Goal: Task Accomplishment & Management: Use online tool/utility

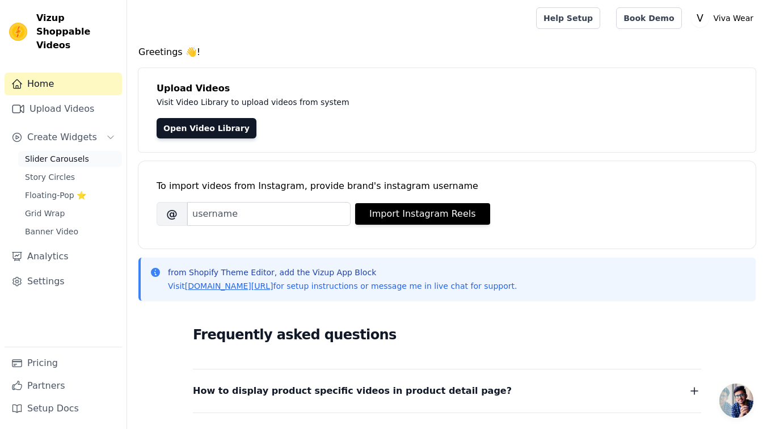
click at [84, 153] on span "Slider Carousels" at bounding box center [57, 158] width 64 height 11
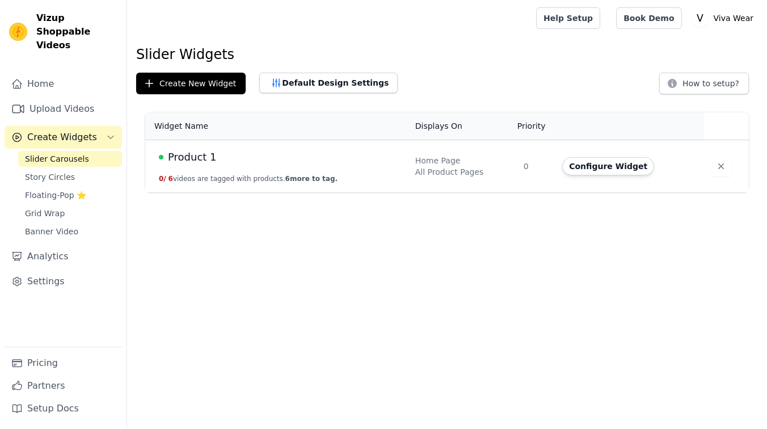
click at [83, 130] on span "Create Widgets" at bounding box center [62, 137] width 70 height 14
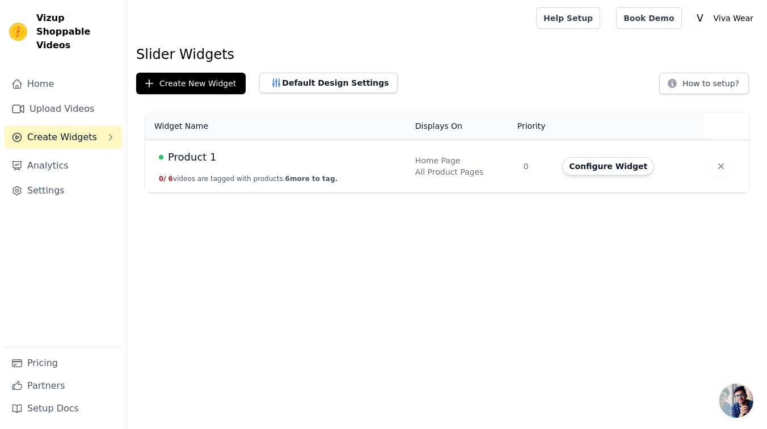
click at [70, 130] on span "Create Widgets" at bounding box center [62, 137] width 70 height 14
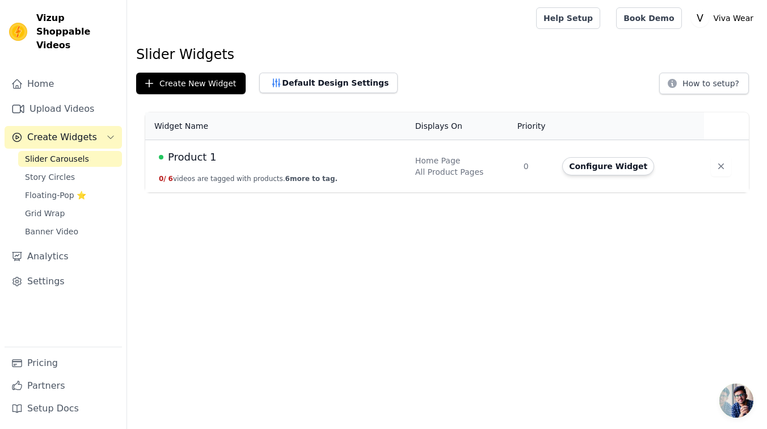
click at [64, 130] on span "Create Widgets" at bounding box center [62, 137] width 70 height 14
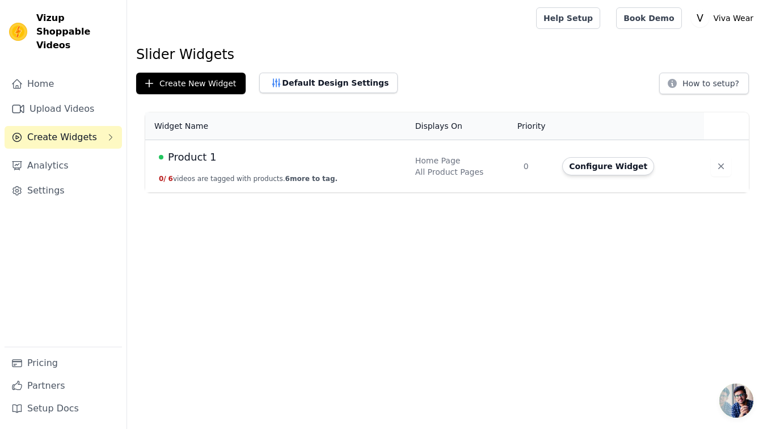
click at [64, 130] on span "Create Widgets" at bounding box center [62, 137] width 70 height 14
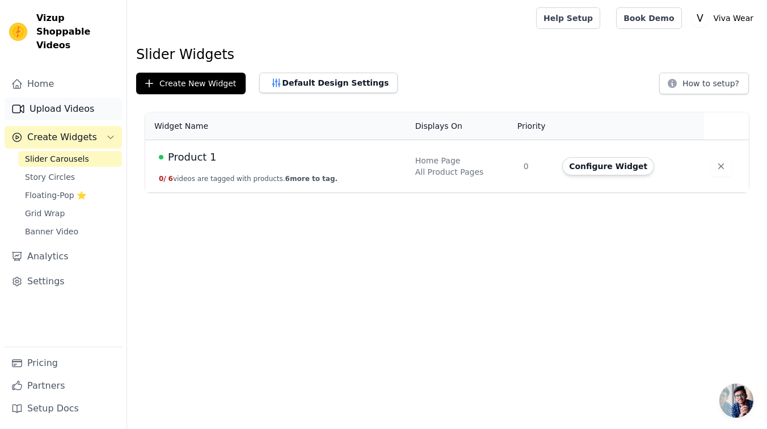
click at [35, 98] on link "Upload Videos" at bounding box center [63, 109] width 117 height 23
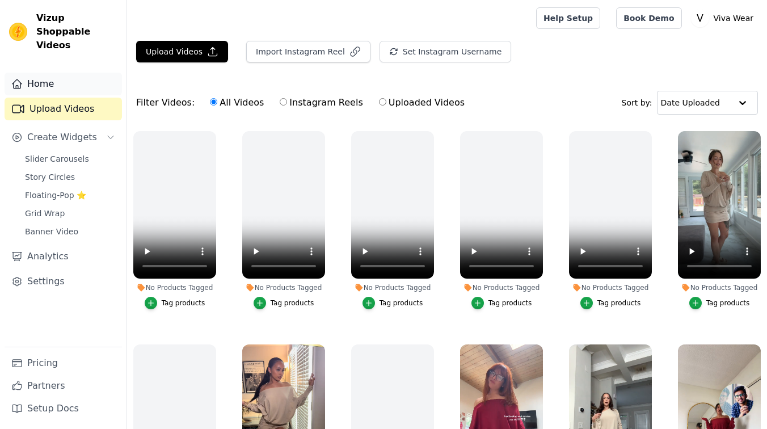
click at [43, 73] on link "Home" at bounding box center [63, 84] width 117 height 23
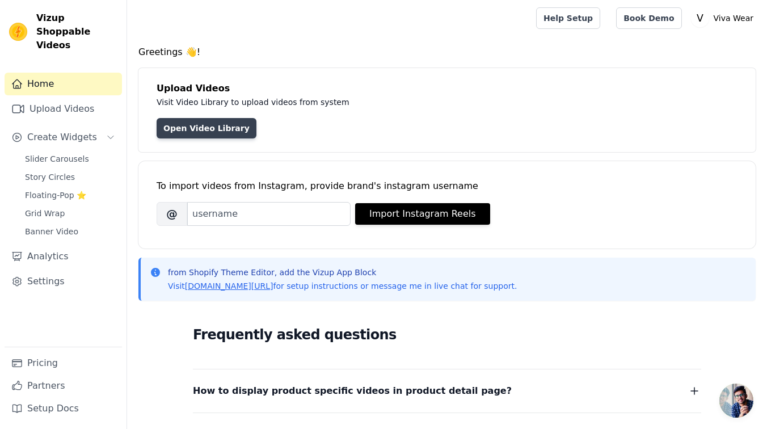
scroll to position [5, 0]
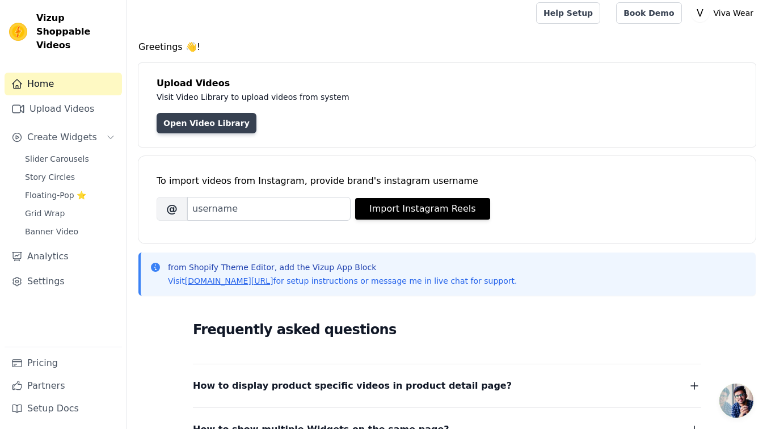
click at [199, 123] on link "Open Video Library" at bounding box center [207, 123] width 100 height 20
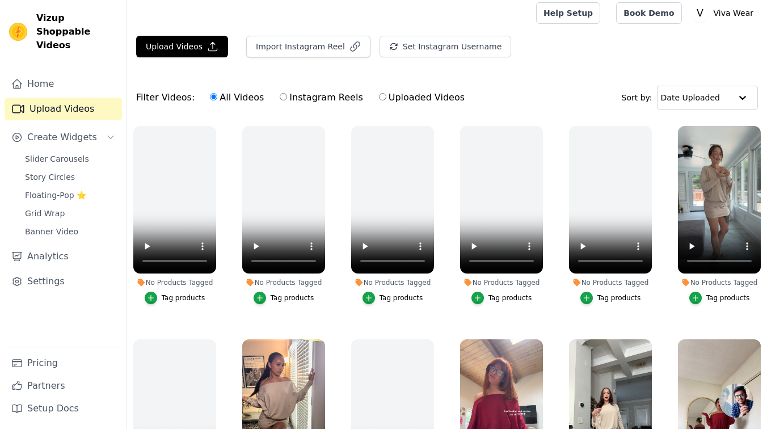
click at [181, 58] on div "Upload Videos Import Instagram Reel Set Instagram Username Import Latest IG Ree…" at bounding box center [447, 51] width 640 height 31
click at [185, 45] on button "Upload Videos" at bounding box center [182, 47] width 92 height 22
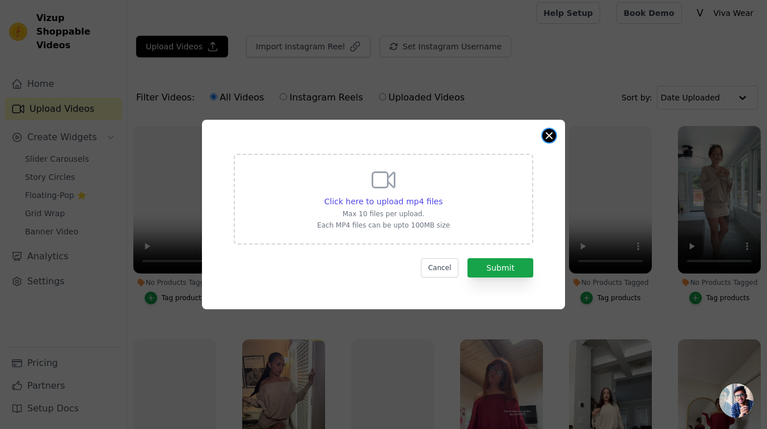
click at [553, 138] on button "Close modal" at bounding box center [549, 136] width 14 height 14
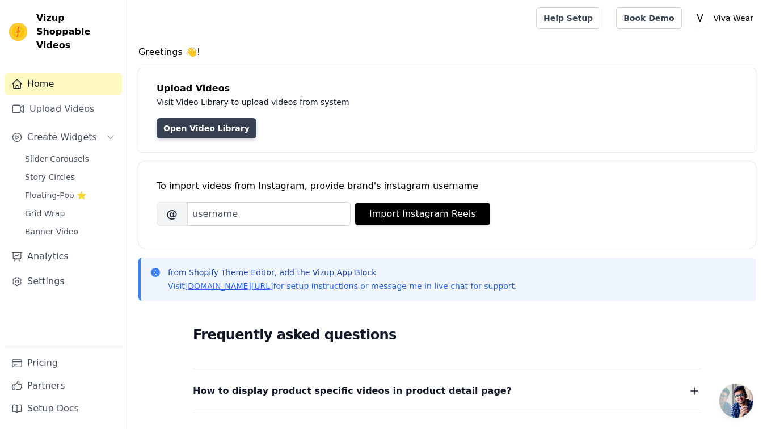
click at [197, 123] on link "Open Video Library" at bounding box center [207, 128] width 100 height 20
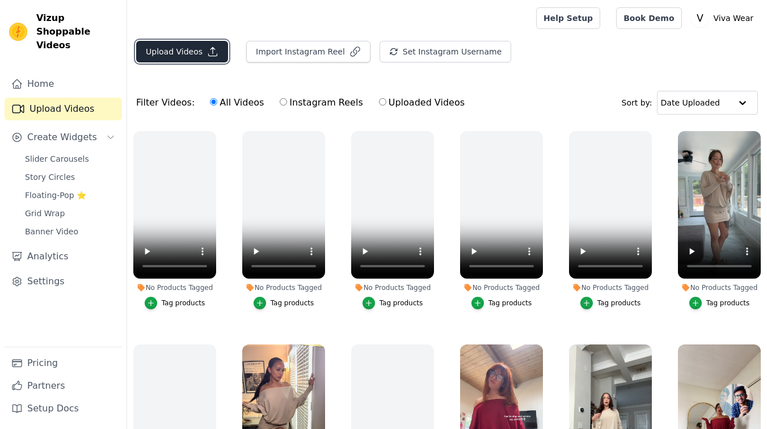
click at [205, 58] on button "Upload Videos" at bounding box center [182, 52] width 92 height 22
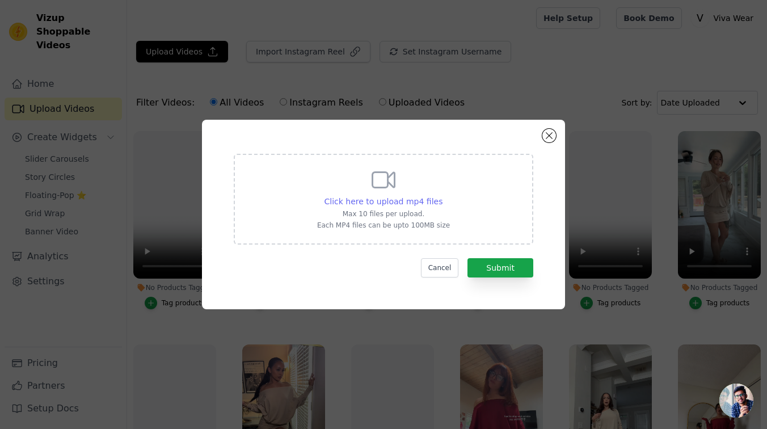
click at [413, 198] on span "Click here to upload mp4 files" at bounding box center [383, 201] width 119 height 9
click at [442, 196] on input "Click here to upload mp4 files Max 10 files per upload. Each MP4 files can be u…" at bounding box center [442, 195] width 1 height 1
type input "C:\fakepath\snaptik_7518889431533702430_v2.mp4"
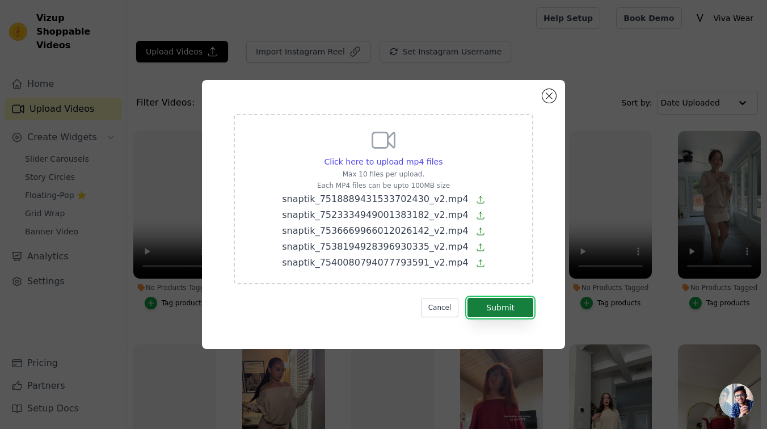
click at [517, 306] on button "Submit" at bounding box center [500, 307] width 66 height 19
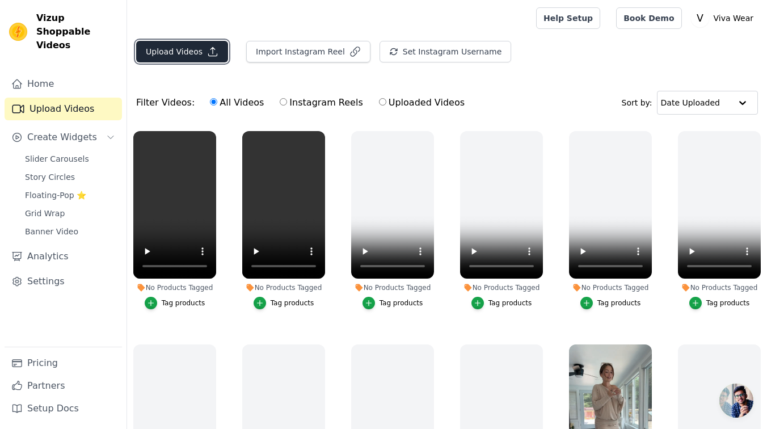
click at [204, 45] on button "Upload Videos" at bounding box center [182, 52] width 92 height 22
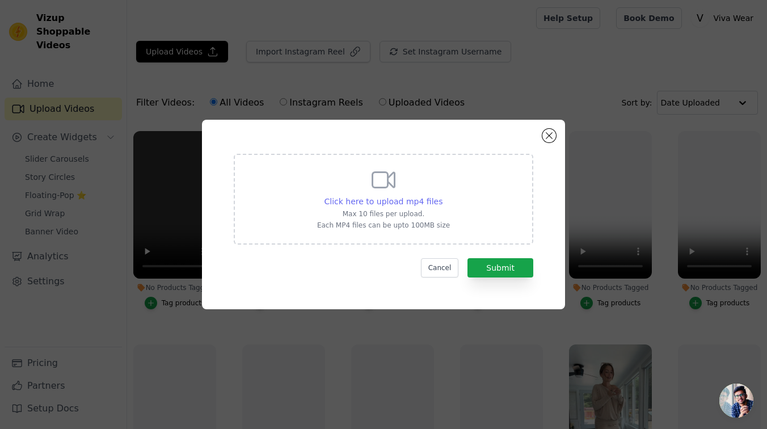
click at [404, 203] on span "Click here to upload mp4 files" at bounding box center [383, 201] width 119 height 9
click at [442, 196] on input "Click here to upload mp4 files Max 10 files per upload. Each MP4 files can be u…" at bounding box center [442, 195] width 1 height 1
type input "C:\fakepath\snaptik_7519538922683141407_v2.mp4"
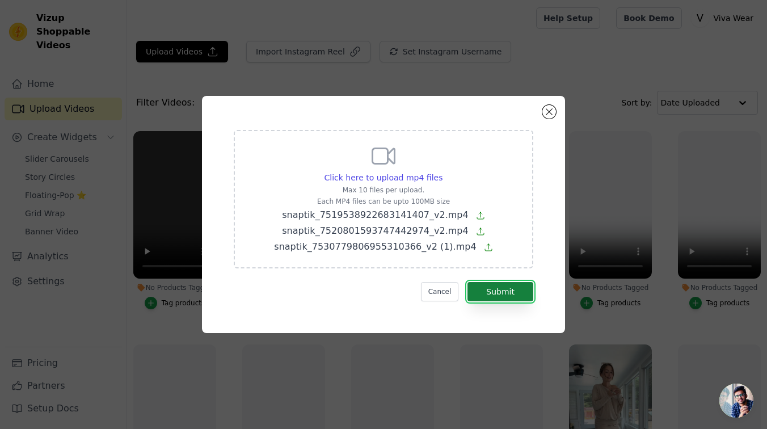
click at [523, 297] on button "Submit" at bounding box center [500, 291] width 66 height 19
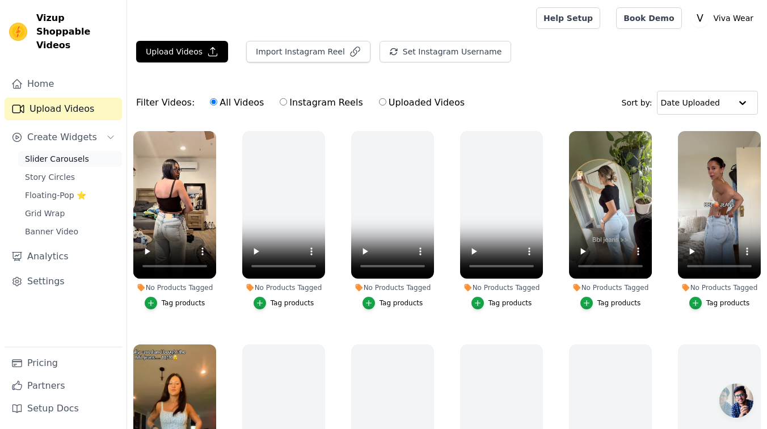
click at [70, 153] on span "Slider Carousels" at bounding box center [57, 158] width 64 height 11
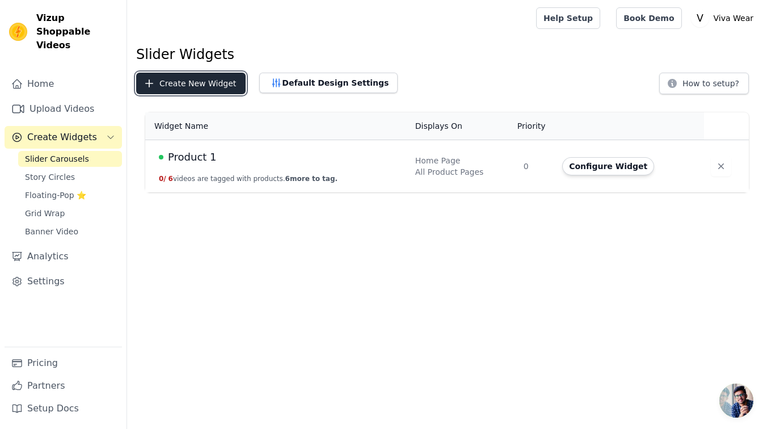
click at [192, 87] on button "Create New Widget" at bounding box center [190, 84] width 109 height 22
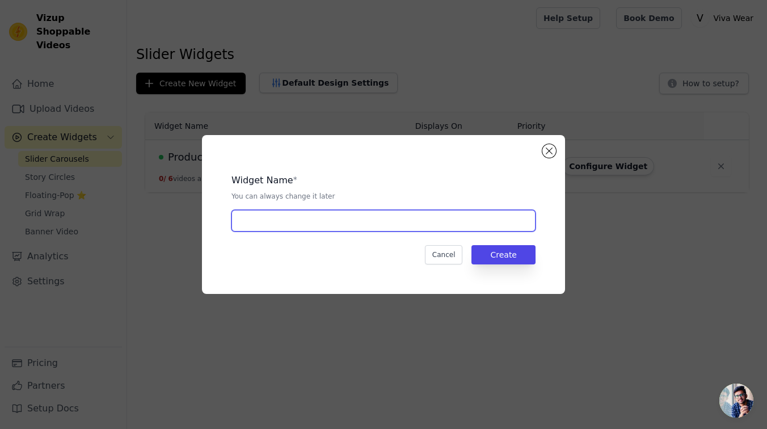
click at [415, 230] on input "text" at bounding box center [383, 221] width 304 height 22
type input "BBL"
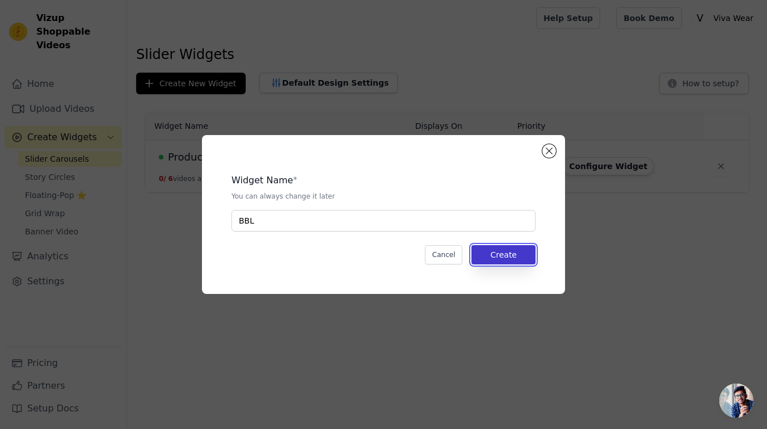
click at [519, 260] on button "Create" at bounding box center [503, 254] width 64 height 19
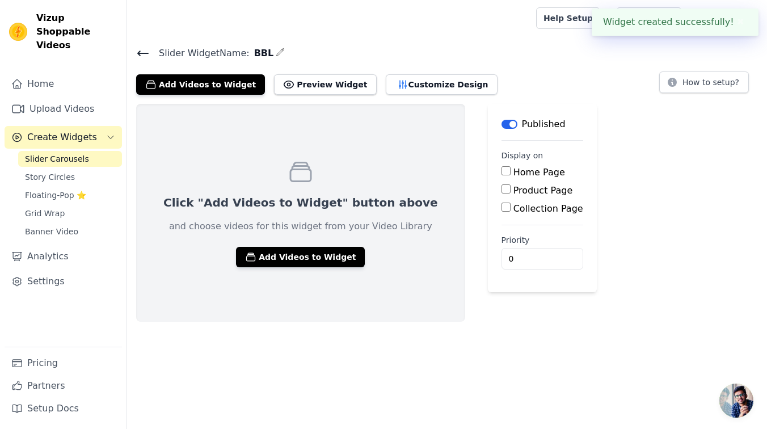
click at [513, 189] on label "Product Page" at bounding box center [543, 190] width 60 height 11
click at [509, 189] on input "Product Page" at bounding box center [505, 188] width 9 height 9
checkbox input "true"
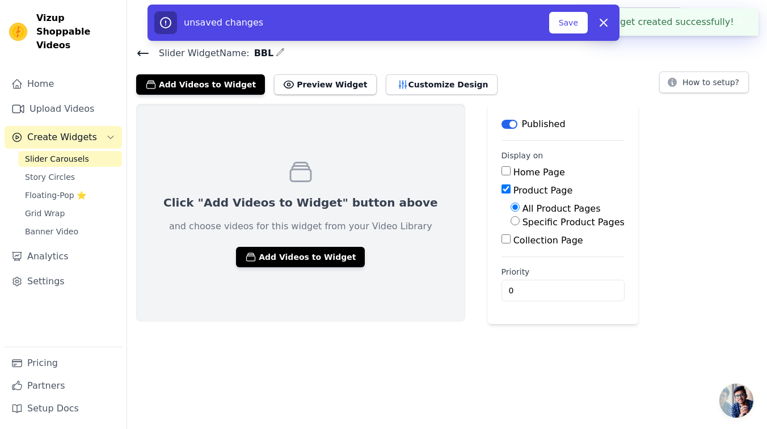
click at [522, 223] on label "Specific Product Pages" at bounding box center [573, 222] width 102 height 11
click at [510, 223] on input "Specific Product Pages" at bounding box center [514, 220] width 9 height 9
radio input "true"
click at [510, 247] on button "Select Products" at bounding box center [548, 247] width 76 height 19
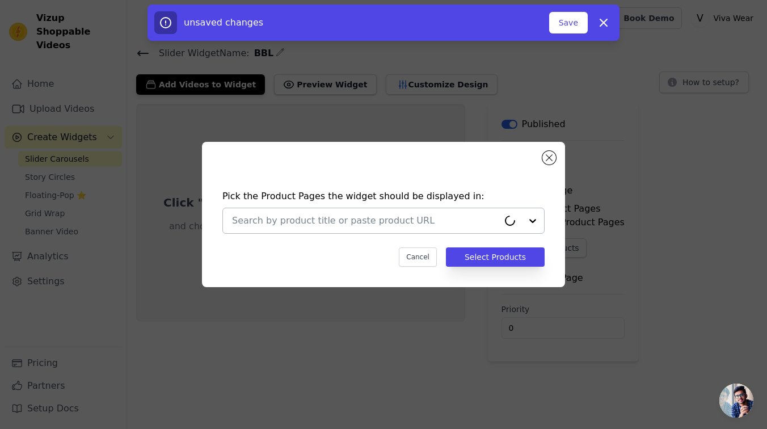
click at [380, 223] on input "text" at bounding box center [365, 221] width 267 height 14
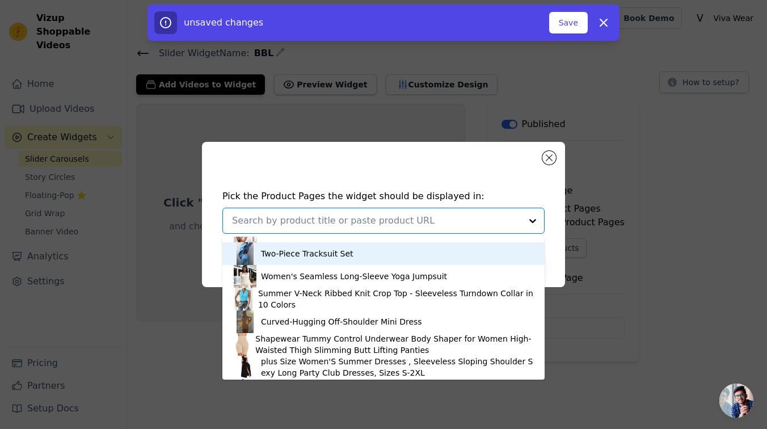
scroll to position [87, 0]
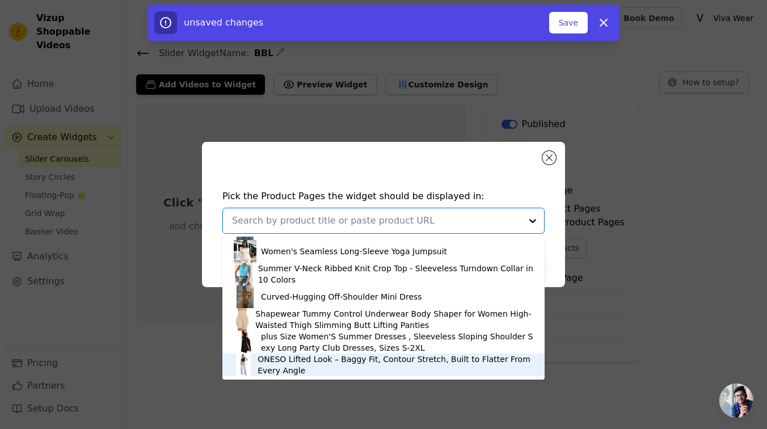
click at [322, 362] on div "ONESO Lifted Look – Baggy Fit, Contour Stretch, Built to Flatter From Every Ang…" at bounding box center [395, 364] width 276 height 23
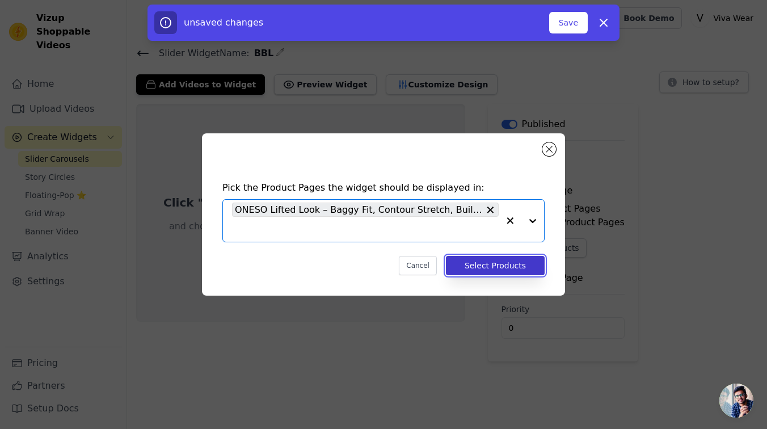
click at [524, 265] on button "Select Products" at bounding box center [495, 265] width 99 height 19
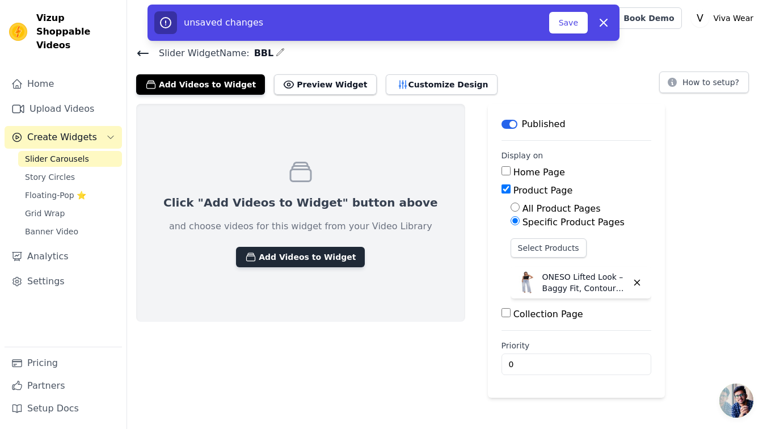
click at [310, 261] on button "Add Videos to Widget" at bounding box center [300, 257] width 129 height 20
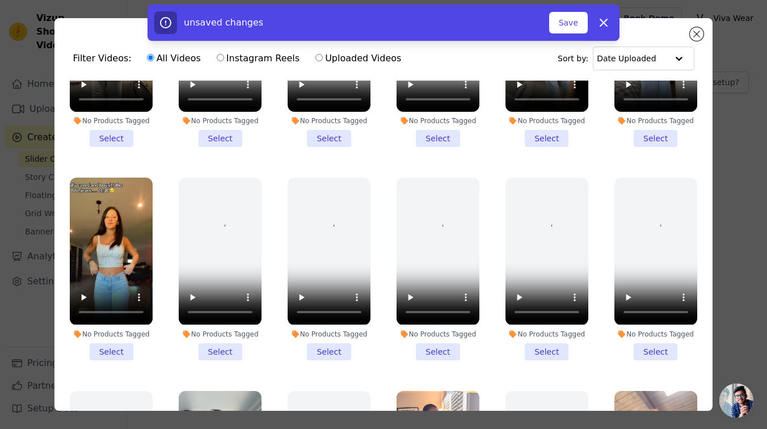
scroll to position [180, 0]
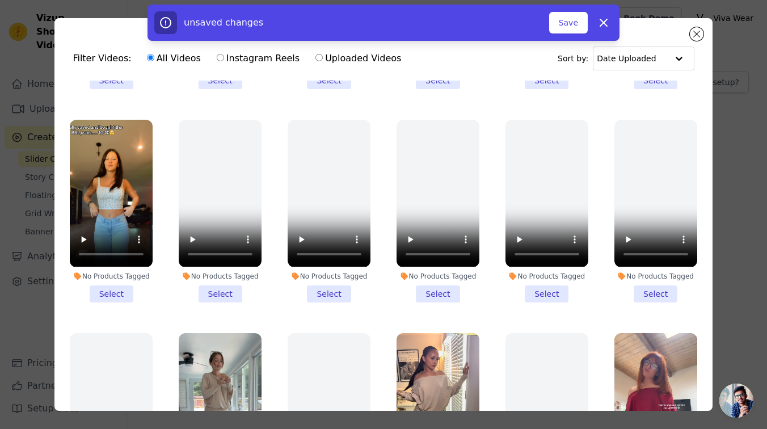
click at [202, 295] on li "No Products Tagged Select" at bounding box center [220, 211] width 83 height 182
click at [0, 0] on input "No Products Tagged Select" at bounding box center [0, 0] width 0 height 0
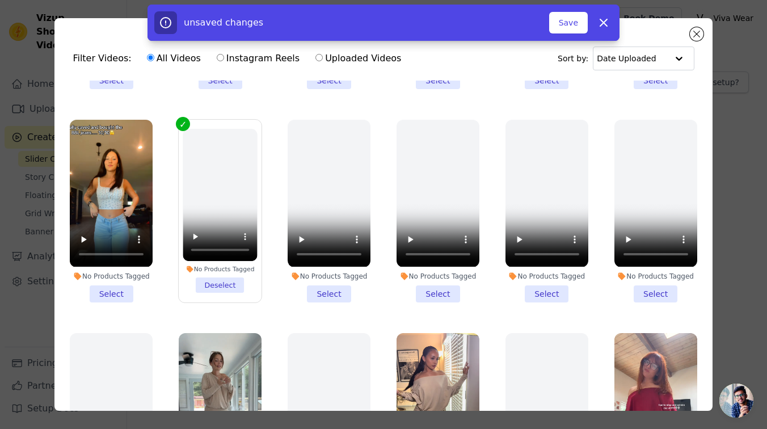
click at [129, 302] on label "No Products Tagged Select" at bounding box center [111, 210] width 84 height 183
click at [0, 0] on input "No Products Tagged Select" at bounding box center [0, 0] width 0 height 0
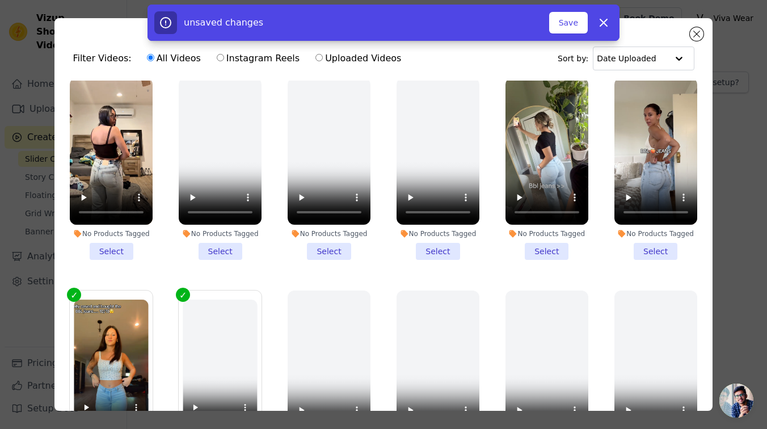
scroll to position [2, 0]
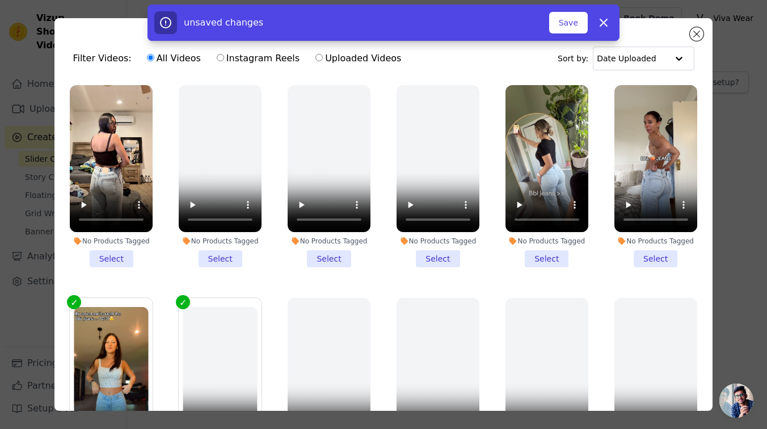
click at [551, 253] on li "No Products Tagged Select" at bounding box center [546, 176] width 83 height 182
click at [0, 0] on input "No Products Tagged Select" at bounding box center [0, 0] width 0 height 0
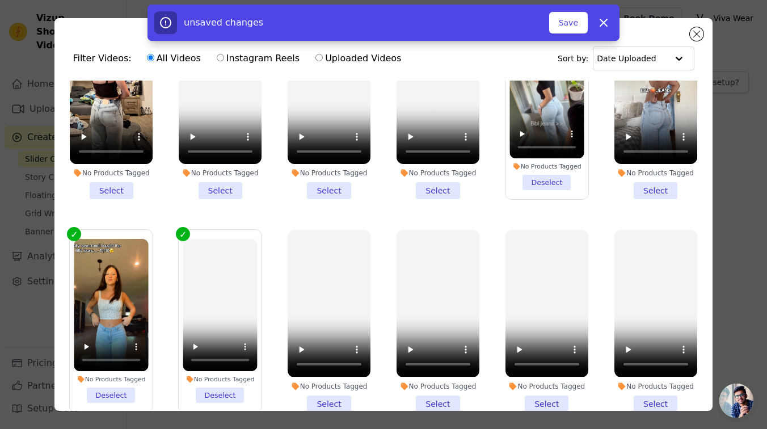
scroll to position [0, 0]
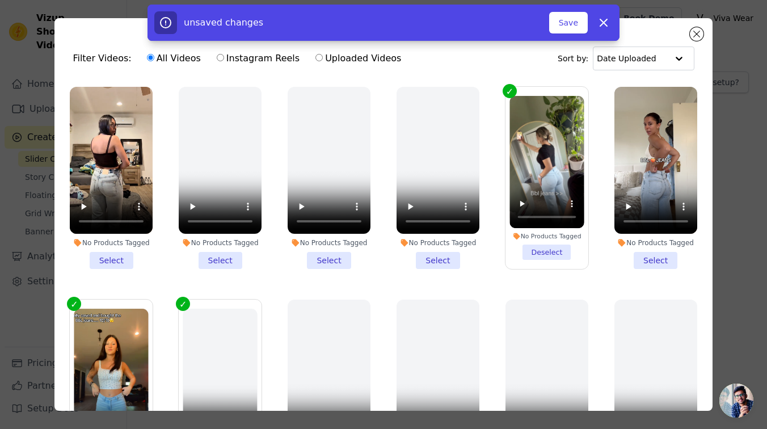
click at [113, 259] on li "No Products Tagged Select" at bounding box center [111, 178] width 83 height 182
click at [0, 0] on input "No Products Tagged Select" at bounding box center [0, 0] width 0 height 0
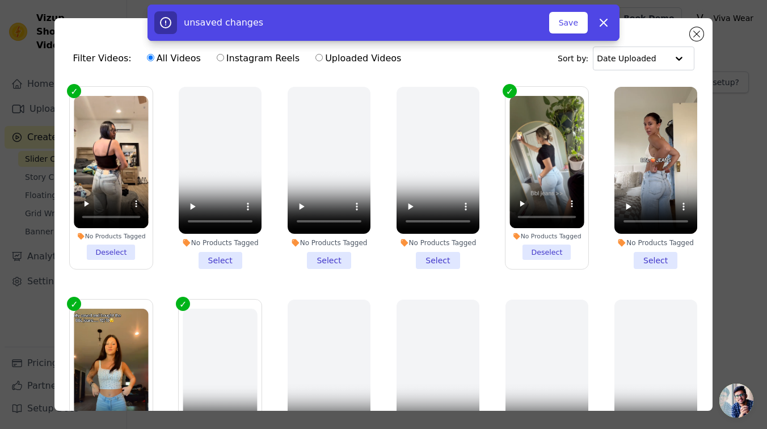
click at [661, 264] on li "No Products Tagged Select" at bounding box center [655, 178] width 83 height 182
click at [0, 0] on input "No Products Tagged Select" at bounding box center [0, 0] width 0 height 0
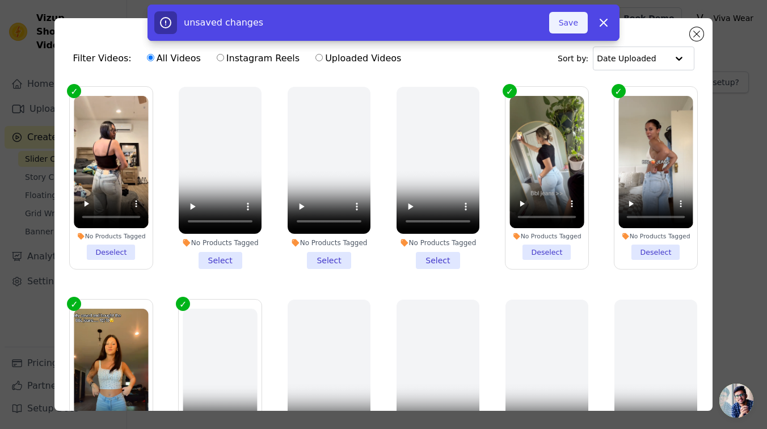
click at [573, 28] on button "Save" at bounding box center [568, 23] width 39 height 22
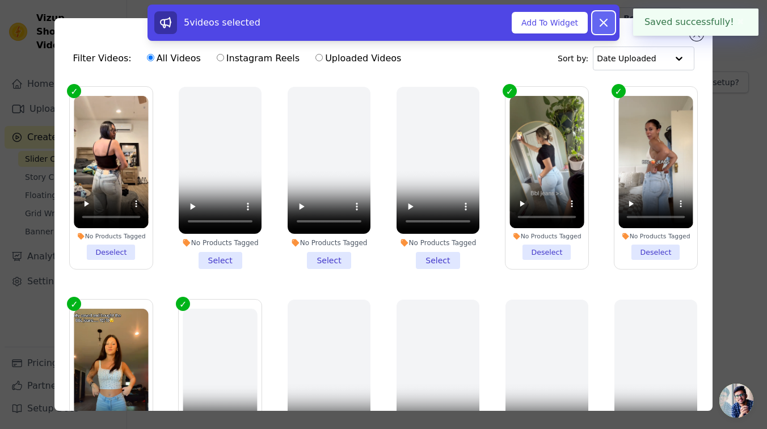
click at [599, 23] on icon at bounding box center [604, 23] width 14 height 14
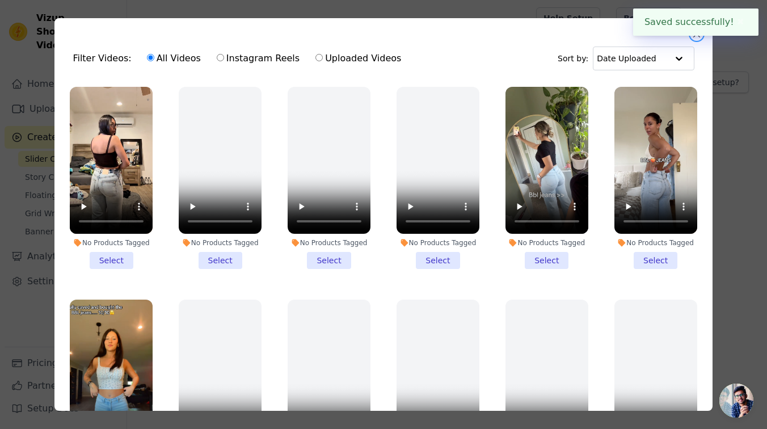
click at [697, 37] on button "Close modal" at bounding box center [697, 34] width 14 height 14
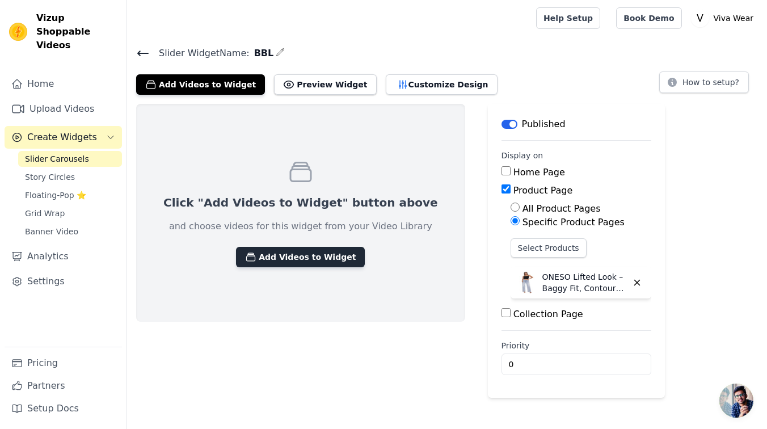
click at [277, 253] on button "Add Videos to Widget" at bounding box center [300, 257] width 129 height 20
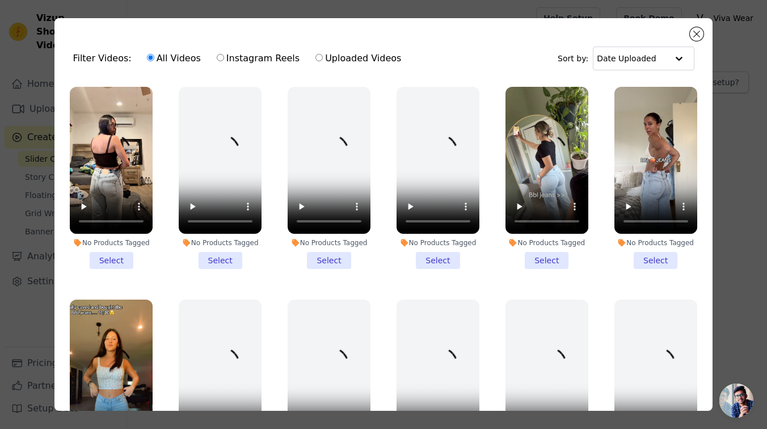
scroll to position [7, 0]
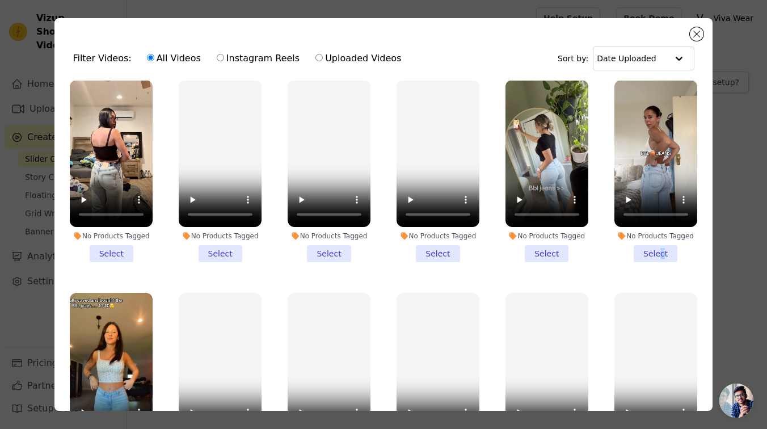
click at [661, 254] on li "No Products Tagged Select" at bounding box center [655, 171] width 83 height 182
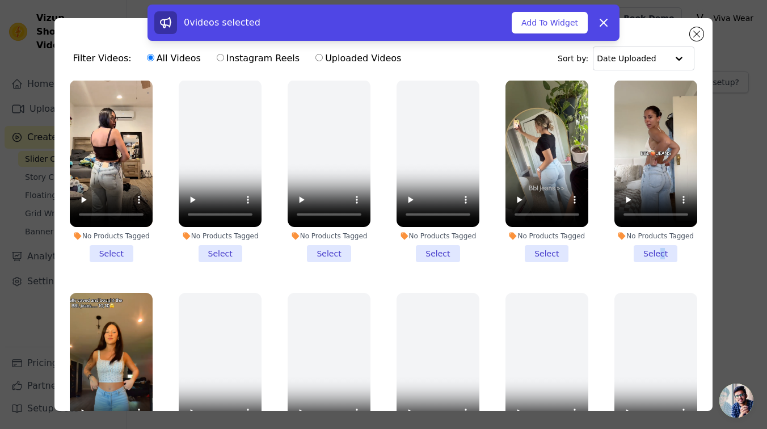
scroll to position [175, 0]
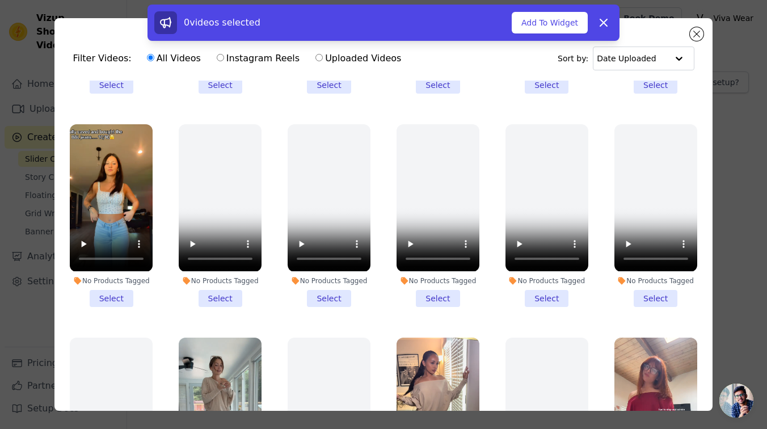
click at [110, 293] on li "No Products Tagged Select" at bounding box center [111, 215] width 83 height 182
click at [0, 0] on input "No Products Tagged Select" at bounding box center [0, 0] width 0 height 0
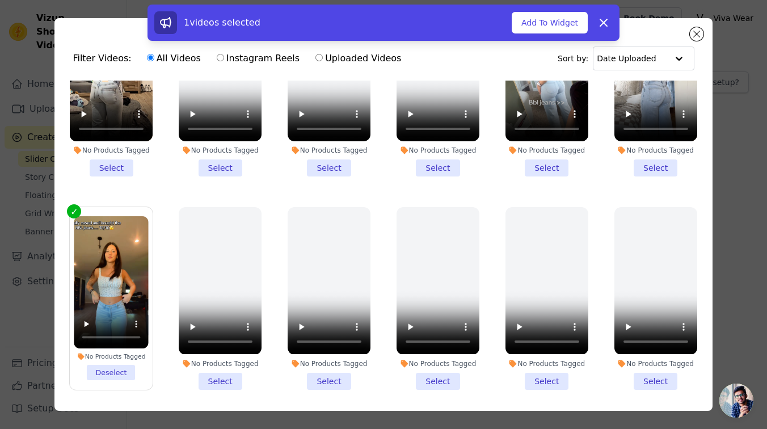
scroll to position [0, 0]
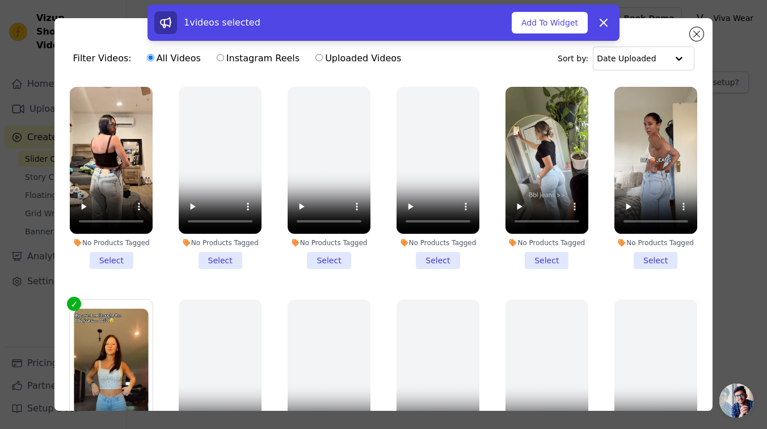
click at [548, 252] on li "No Products Tagged Select" at bounding box center [546, 178] width 83 height 182
click at [0, 0] on input "No Products Tagged Select" at bounding box center [0, 0] width 0 height 0
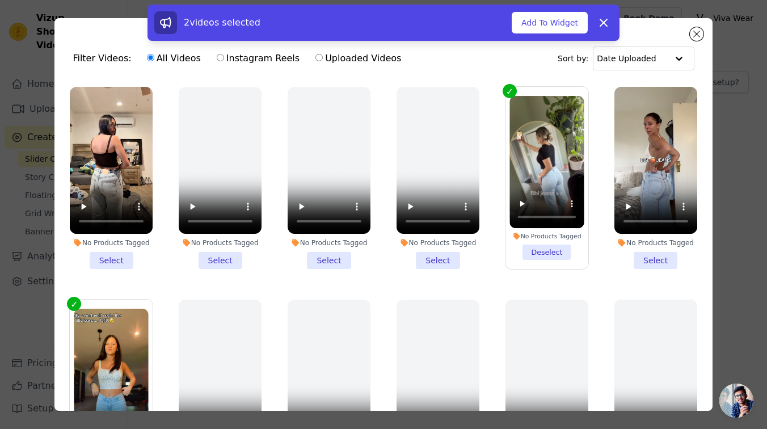
click at [655, 258] on li "No Products Tagged Select" at bounding box center [655, 178] width 83 height 182
click at [0, 0] on input "No Products Tagged Select" at bounding box center [0, 0] width 0 height 0
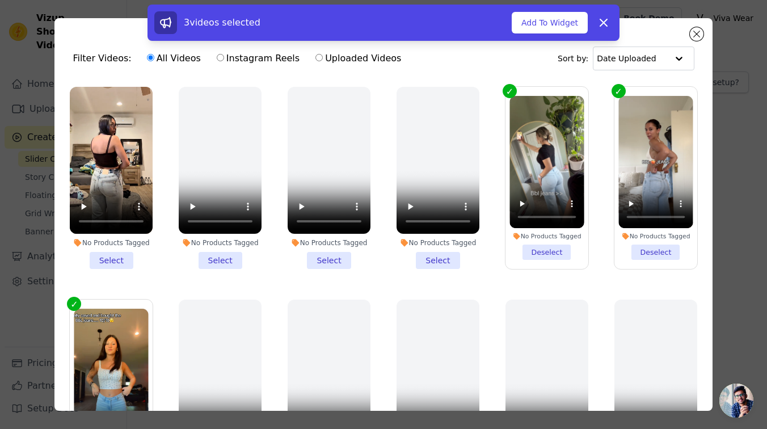
scroll to position [141, 0]
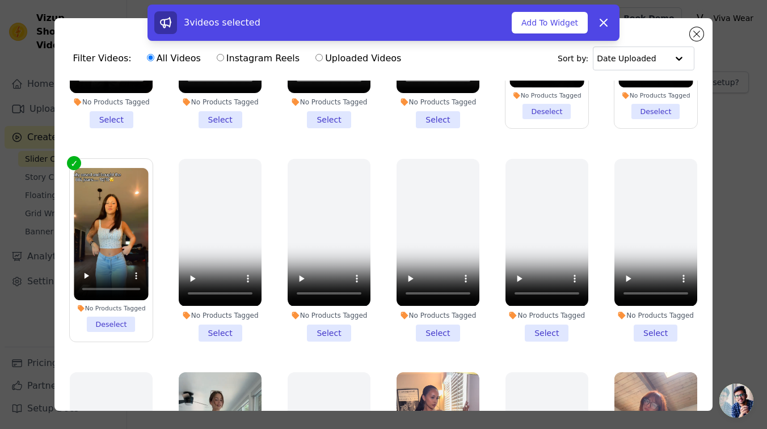
click at [222, 327] on li "No Products Tagged Select" at bounding box center [220, 250] width 83 height 182
click at [0, 0] on input "No Products Tagged Select" at bounding box center [0, 0] width 0 height 0
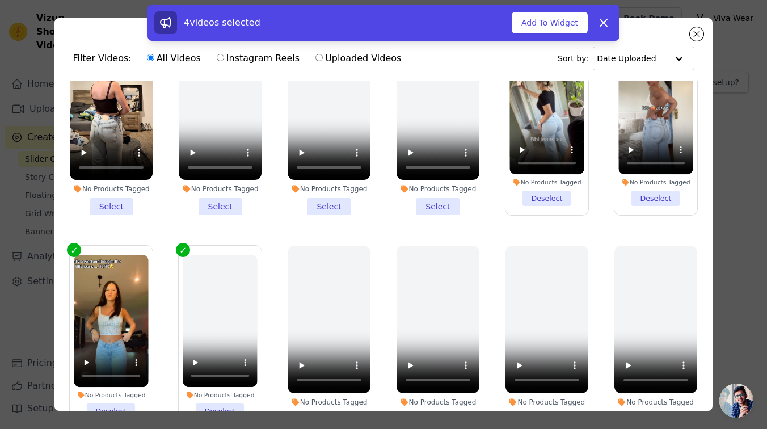
scroll to position [32, 0]
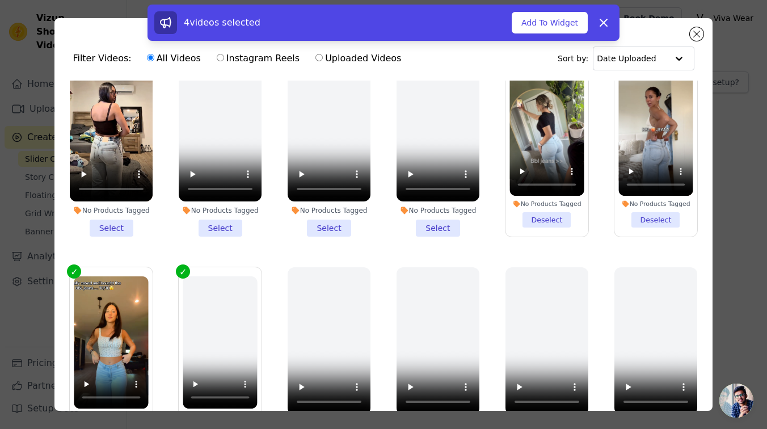
click at [107, 231] on li "No Products Tagged Select" at bounding box center [111, 145] width 83 height 182
click at [104, 232] on li "No Products Tagged Select" at bounding box center [111, 145] width 83 height 182
click at [0, 0] on input "No Products Tagged Select" at bounding box center [0, 0] width 0 height 0
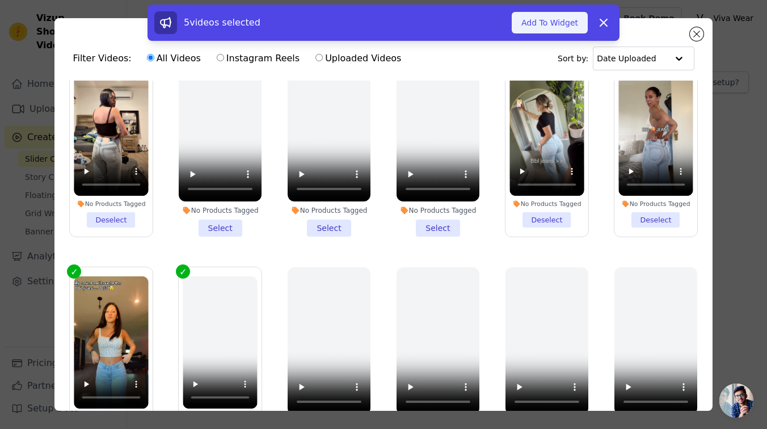
click at [540, 25] on button "Add To Widget" at bounding box center [549, 23] width 76 height 22
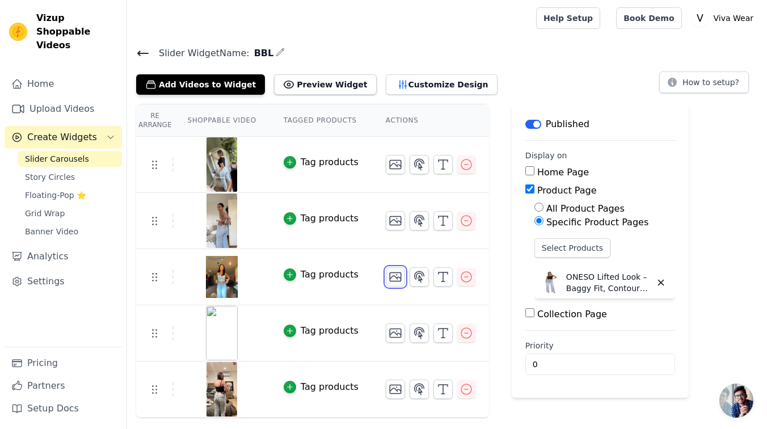
click at [389, 277] on icon "button" at bounding box center [395, 277] width 14 height 14
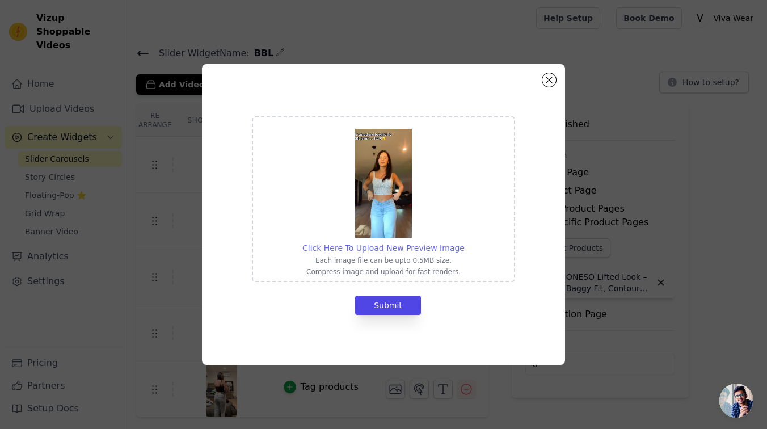
click at [390, 247] on span "Click Here To Upload New Preview Image" at bounding box center [383, 247] width 162 height 9
click at [464, 242] on input "Click Here To Upload New Preview Image Each image file can be upto 0.5MB size. …" at bounding box center [464, 242] width 1 height 1
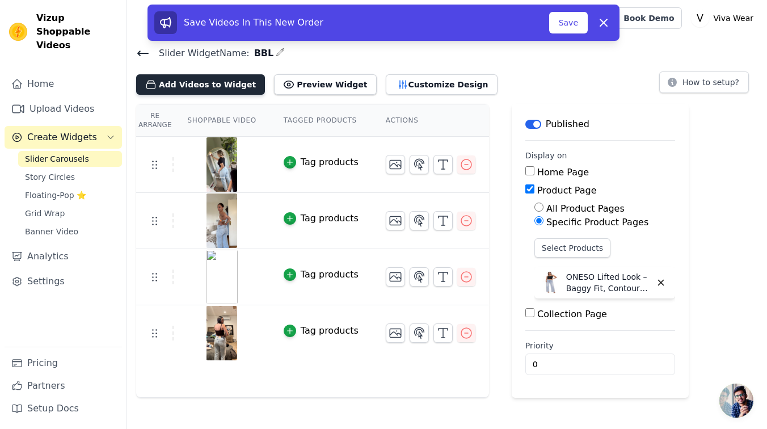
click at [194, 88] on button "Add Videos to Widget" at bounding box center [200, 84] width 129 height 20
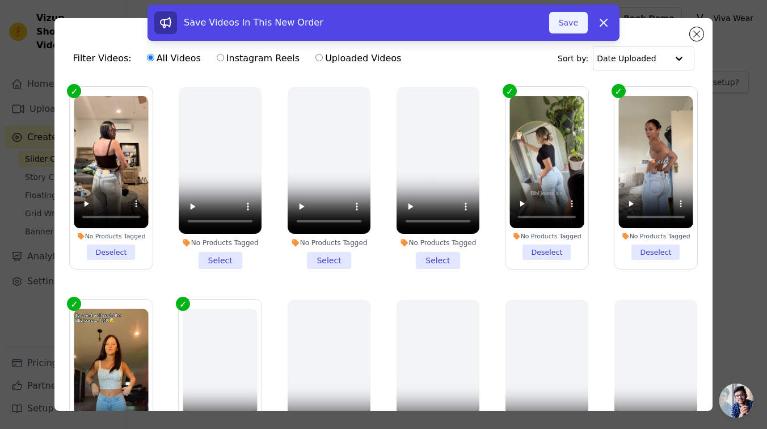
click at [566, 17] on button "Save" at bounding box center [568, 23] width 39 height 22
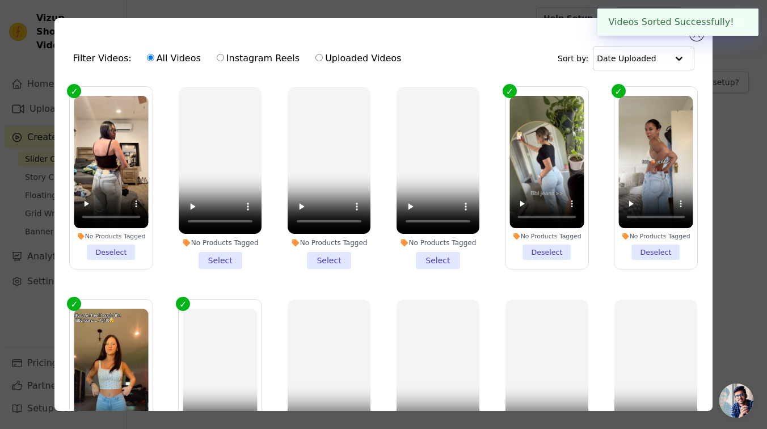
click at [688, 46] on div "Filter Videos: All Videos Instagram Reels Uploaded Videos Sort by: Date Uploaded" at bounding box center [383, 58] width 639 height 44
click at [696, 37] on button "Close modal" at bounding box center [697, 34] width 14 height 14
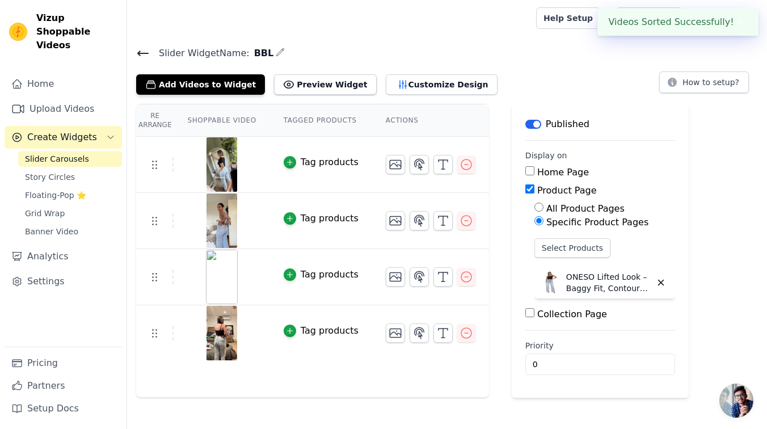
click at [141, 49] on icon at bounding box center [143, 53] width 14 height 14
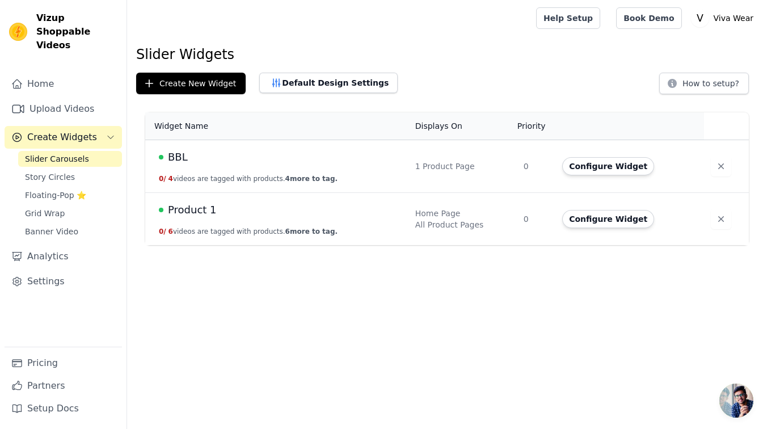
click at [225, 164] on div "BBL" at bounding box center [280, 157] width 243 height 16
click at [451, 167] on div "1 Product Page" at bounding box center [462, 165] width 95 height 11
click at [595, 174] on button "Configure Widget" at bounding box center [608, 166] width 92 height 18
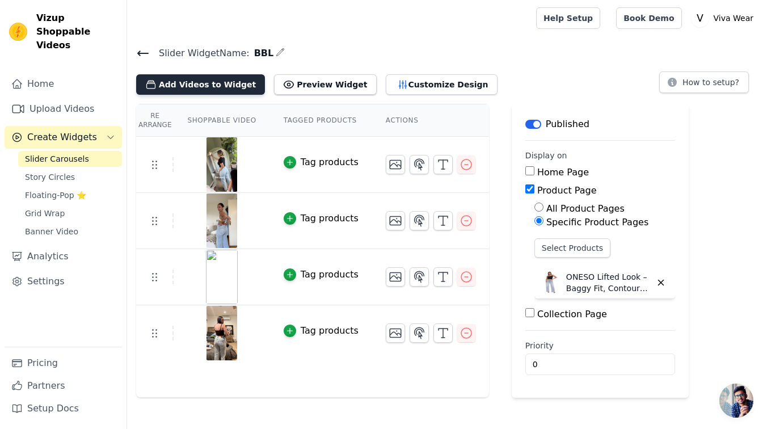
click at [181, 78] on button "Add Videos to Widget" at bounding box center [200, 84] width 129 height 20
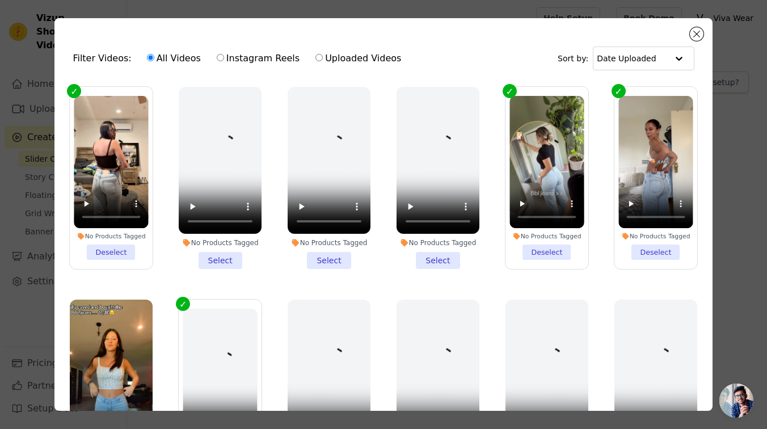
scroll to position [114, 0]
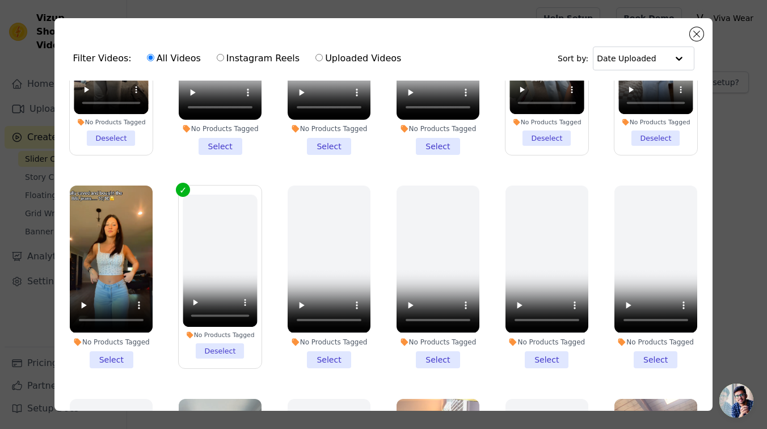
drag, startPoint x: 99, startPoint y: 359, endPoint x: 152, endPoint y: 360, distance: 52.7
click at [99, 359] on li "No Products Tagged Select" at bounding box center [111, 276] width 83 height 182
click at [0, 0] on input "No Products Tagged Select" at bounding box center [0, 0] width 0 height 0
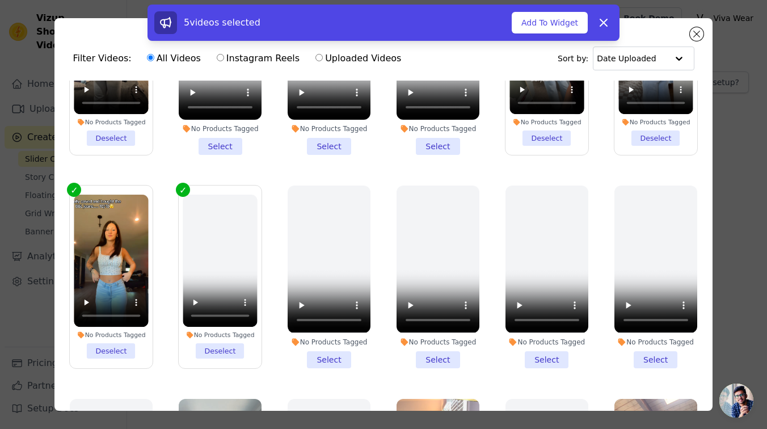
scroll to position [31, 0]
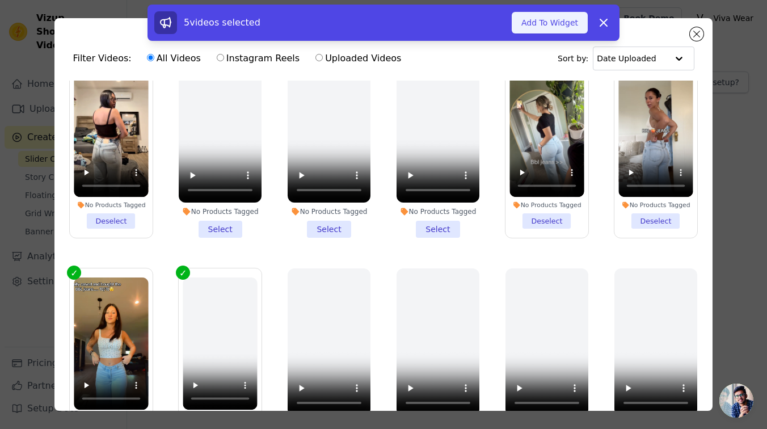
click at [561, 20] on button "Add To Widget" at bounding box center [549, 23] width 76 height 22
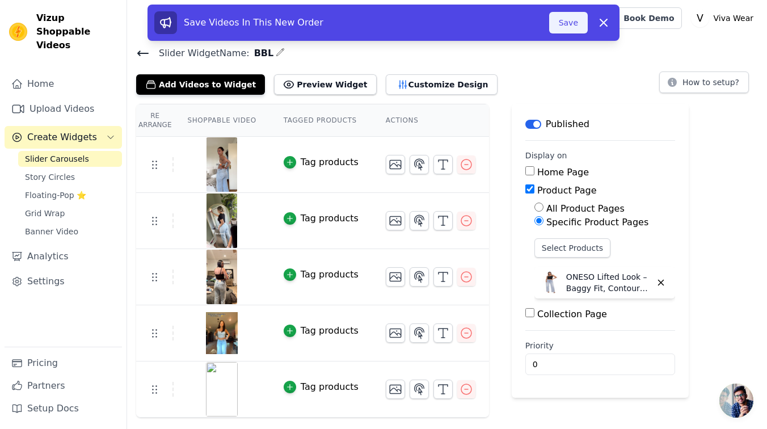
click at [569, 14] on button "Save" at bounding box center [568, 23] width 39 height 22
click at [568, 24] on button "Save" at bounding box center [568, 23] width 39 height 22
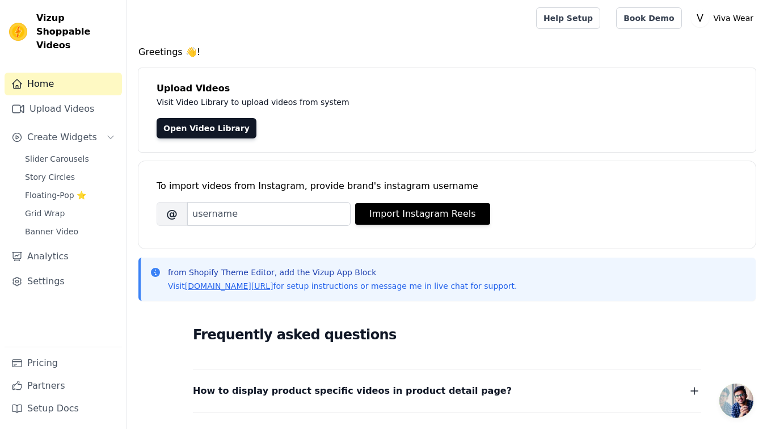
click at [78, 136] on div "Home Upload Videos Create Widgets Slider Carousels Story Circles Floating-Pop ⭐…" at bounding box center [63, 210] width 117 height 274
click at [77, 153] on span "Slider Carousels" at bounding box center [57, 158] width 64 height 11
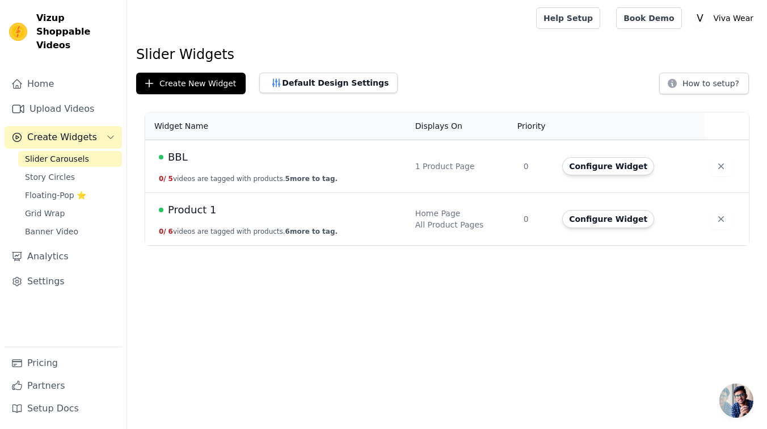
click at [500, 220] on div "All Product Pages" at bounding box center [462, 224] width 95 height 11
click at [191, 219] on td "Product 1 0 / 6 videos are tagged with products. 6 more to tag." at bounding box center [276, 219] width 263 height 53
click at [614, 219] on button "Configure Widget" at bounding box center [608, 219] width 92 height 18
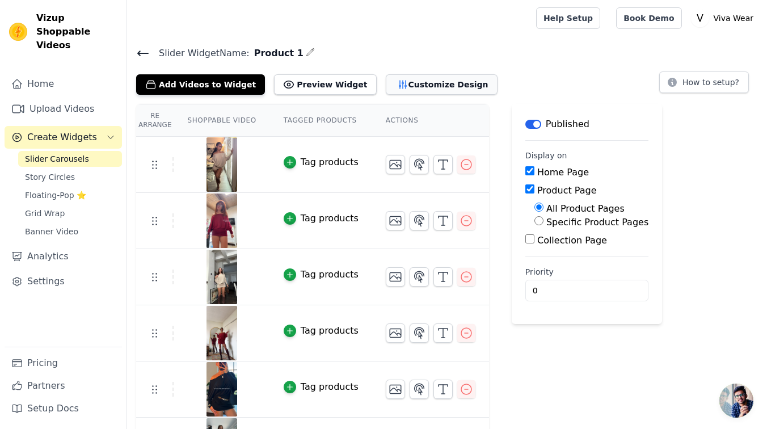
click at [411, 87] on button "Customize Design" at bounding box center [442, 84] width 112 height 20
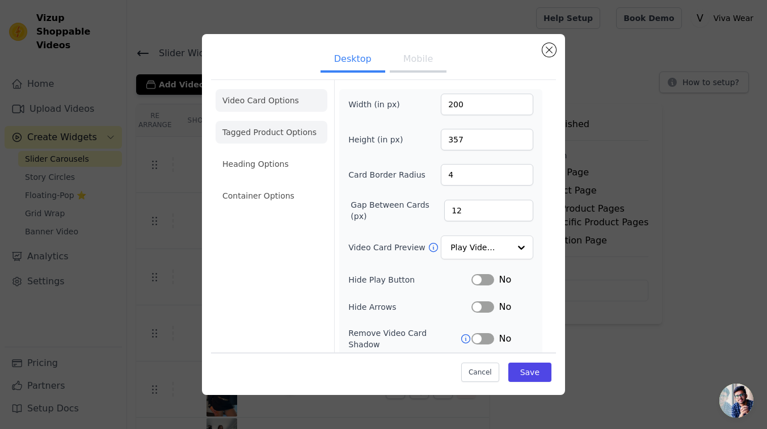
click at [295, 126] on li "Tagged Product Options" at bounding box center [271, 132] width 112 height 23
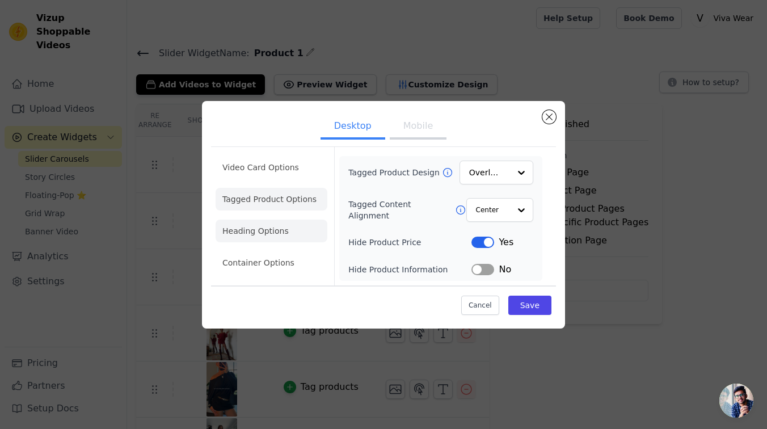
click at [268, 226] on li "Heading Options" at bounding box center [271, 230] width 112 height 23
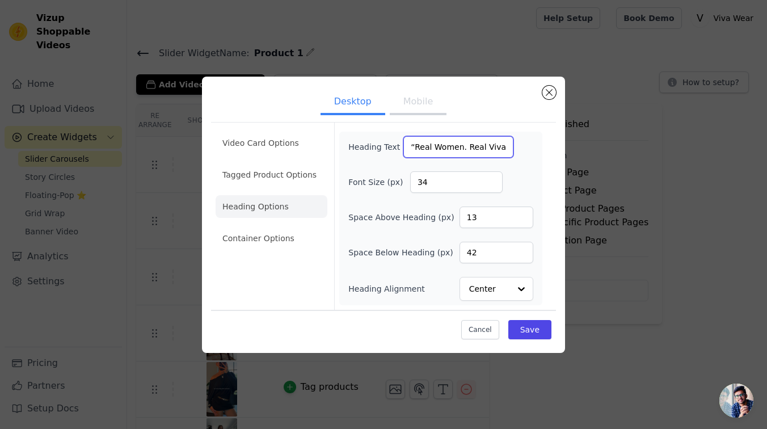
click at [443, 150] on input "“Real Women. Real Viva.”" at bounding box center [458, 147] width 110 height 22
click at [555, 95] on div "Desktop Mobile Video Card Options Tagged Product Options Heading Options Contai…" at bounding box center [383, 215] width 363 height 276
click at [556, 91] on div "Desktop Mobile Video Card Options Tagged Product Options Heading Options Contai…" at bounding box center [383, 215] width 363 height 276
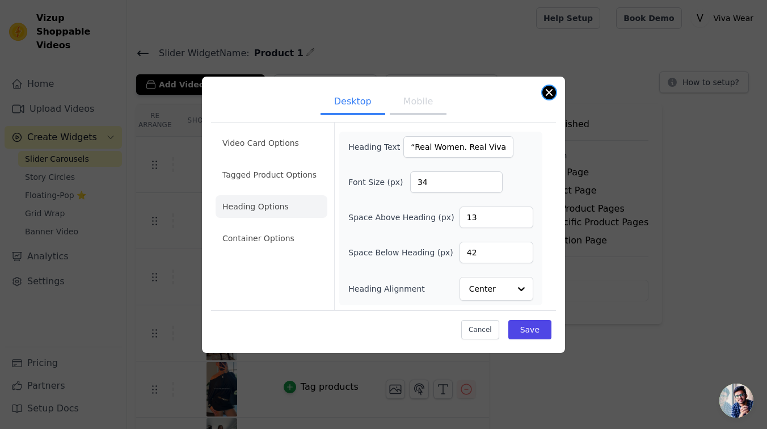
click at [550, 90] on button "Close modal" at bounding box center [549, 93] width 14 height 14
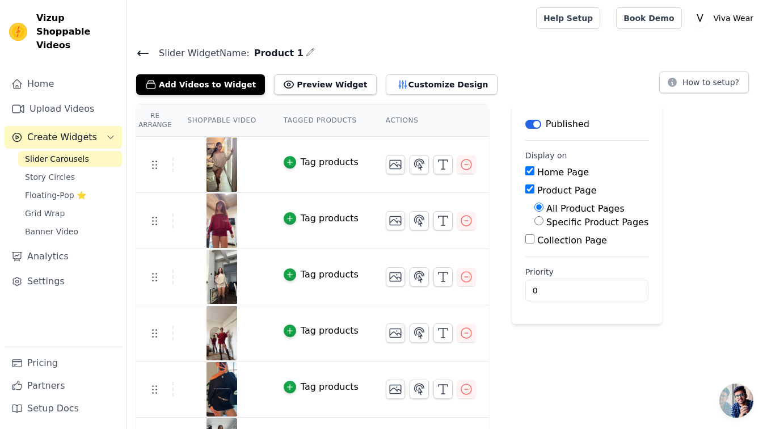
click at [142, 53] on icon at bounding box center [143, 53] width 14 height 14
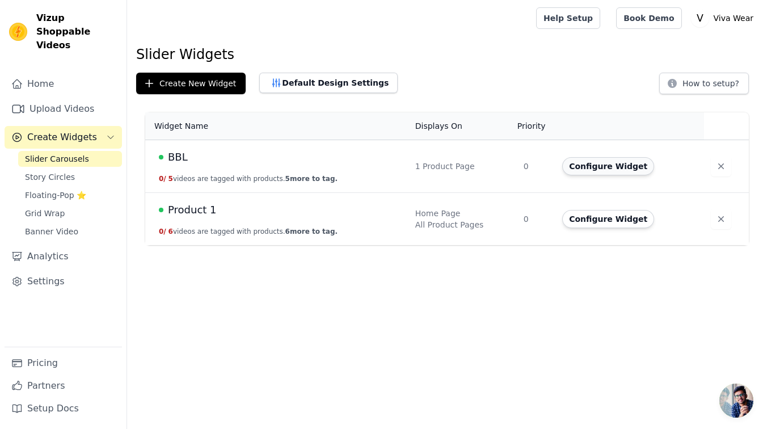
click at [622, 173] on button "Configure Widget" at bounding box center [608, 166] width 92 height 18
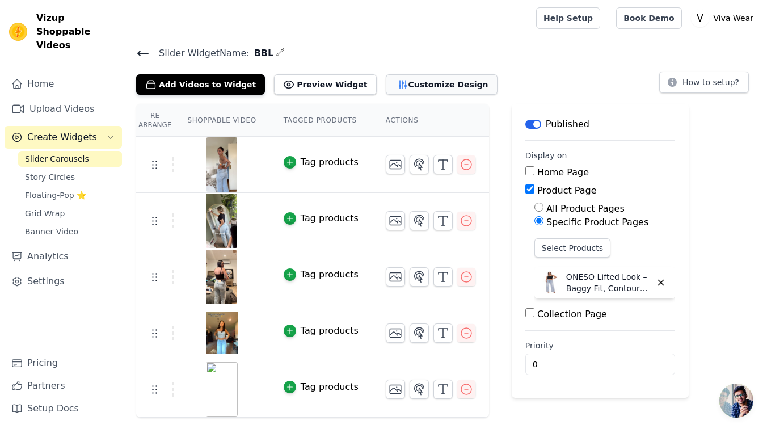
click at [434, 90] on button "Customize Design" at bounding box center [442, 84] width 112 height 20
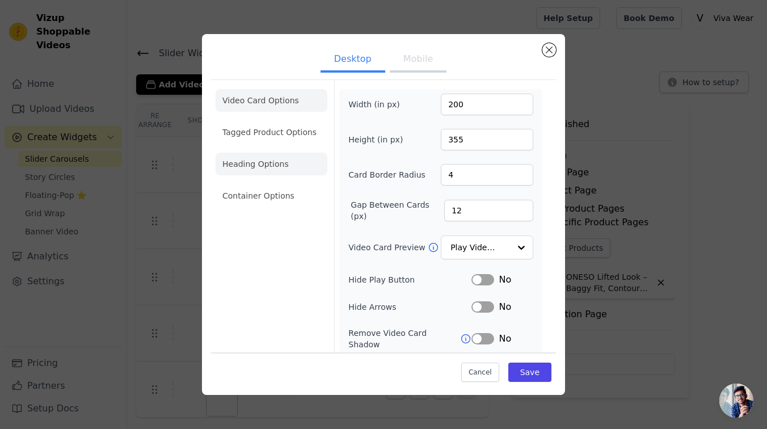
click at [263, 166] on li "Heading Options" at bounding box center [271, 164] width 112 height 23
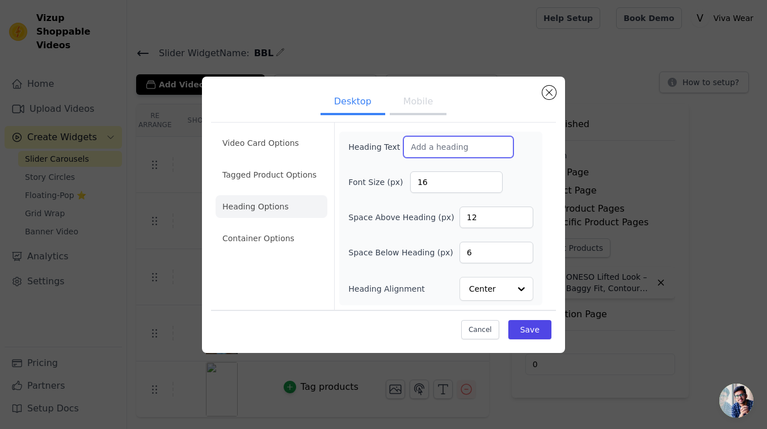
click at [444, 150] on input "Heading Text" at bounding box center [458, 147] width 110 height 22
paste input "“Real Women. Real Viva.”"
type input "“Real Women. Real Viva.”"
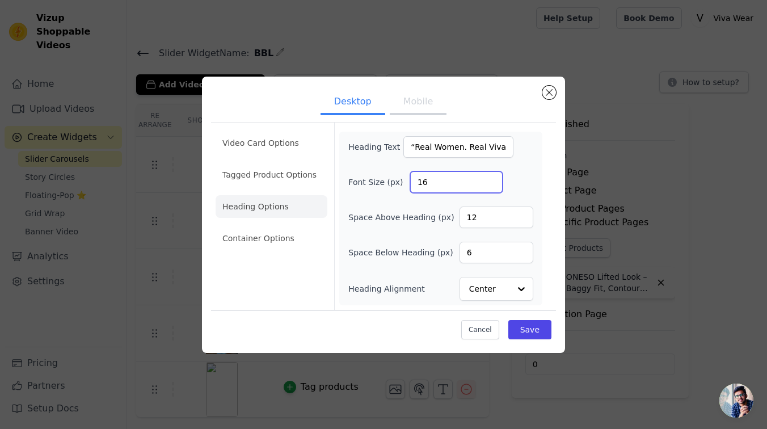
click at [467, 186] on input "16" at bounding box center [456, 182] width 92 height 22
click at [474, 176] on input "1634" at bounding box center [456, 182] width 92 height 22
type input "1"
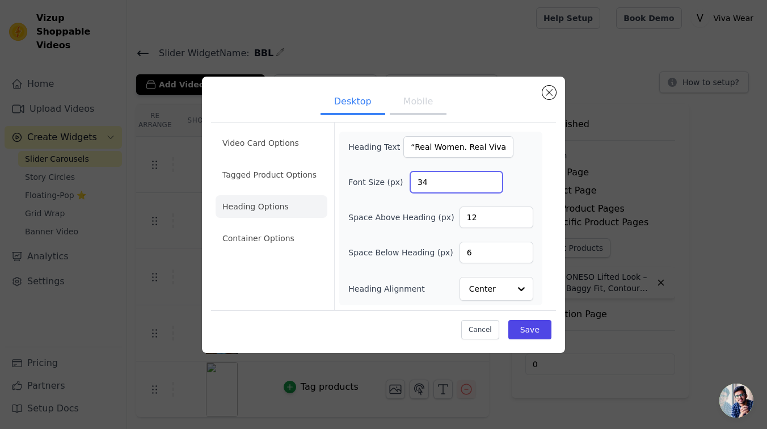
type input "34"
click at [484, 225] on input "12" at bounding box center [496, 217] width 74 height 22
type input "13"
click at [501, 257] on input "6" at bounding box center [496, 253] width 74 height 22
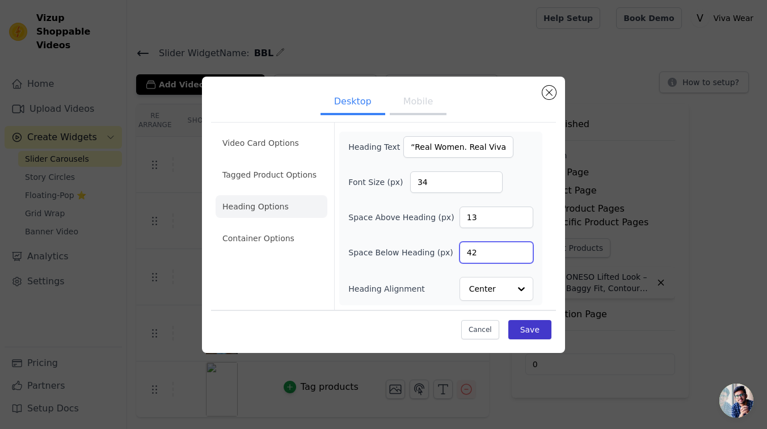
type input "42"
click at [539, 322] on button "Save" at bounding box center [529, 329] width 43 height 19
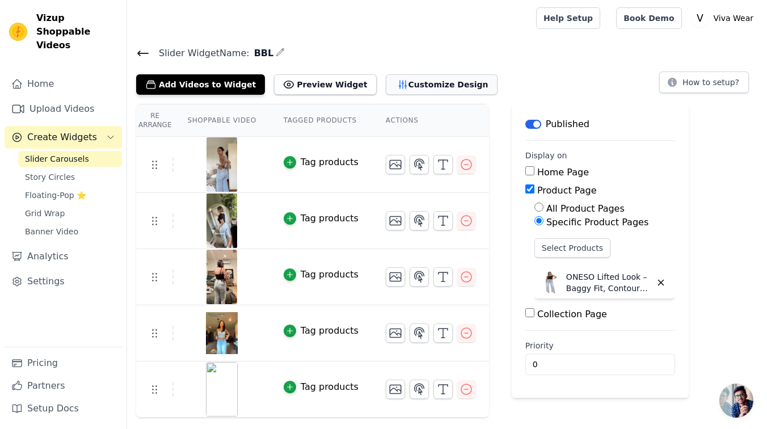
click at [425, 82] on button "Customize Design" at bounding box center [442, 84] width 112 height 20
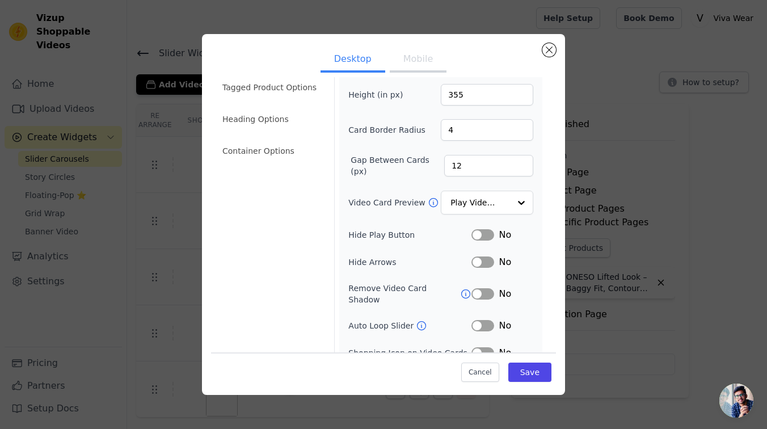
scroll to position [79, 0]
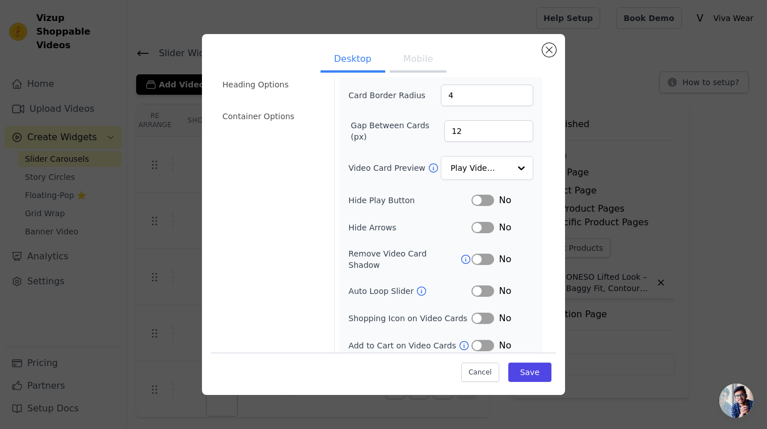
click at [422, 65] on button "Mobile" at bounding box center [418, 60] width 57 height 25
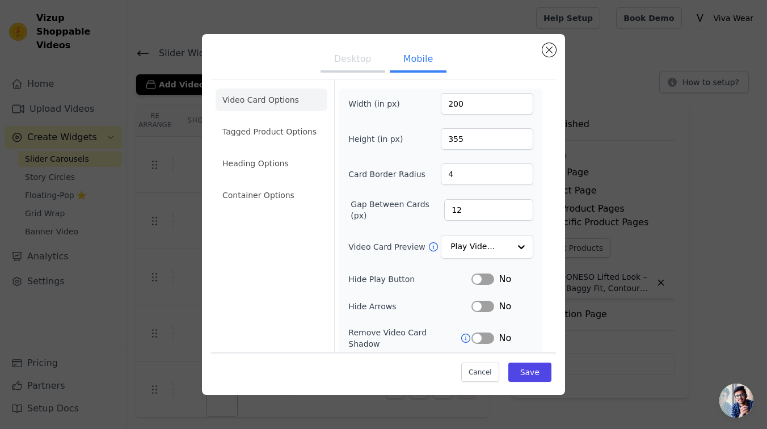
scroll to position [0, 0]
click at [371, 60] on button "Desktop" at bounding box center [352, 60] width 65 height 25
click at [278, 166] on li "Heading Options" at bounding box center [271, 164] width 112 height 23
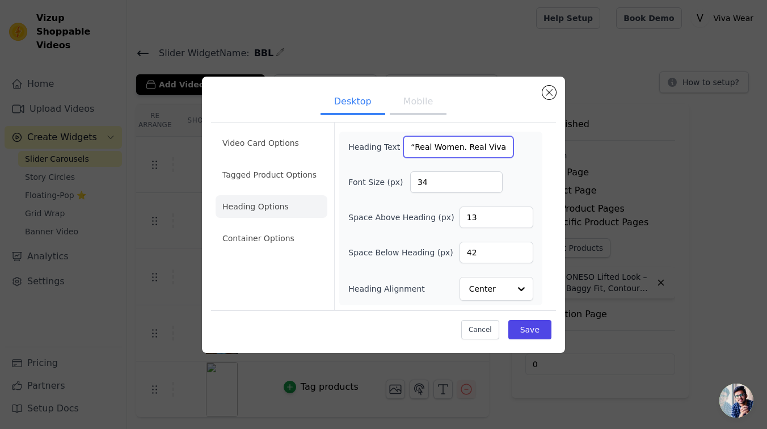
drag, startPoint x: 497, startPoint y: 148, endPoint x: 500, endPoint y: 162, distance: 13.9
click at [497, 148] on input "“Real Women. Real Viva.”" at bounding box center [458, 147] width 110 height 22
click at [492, 145] on input "“Real Women. Real Viva.”" at bounding box center [458, 147] width 110 height 22
type input "“Real Women. Real Viva".”"
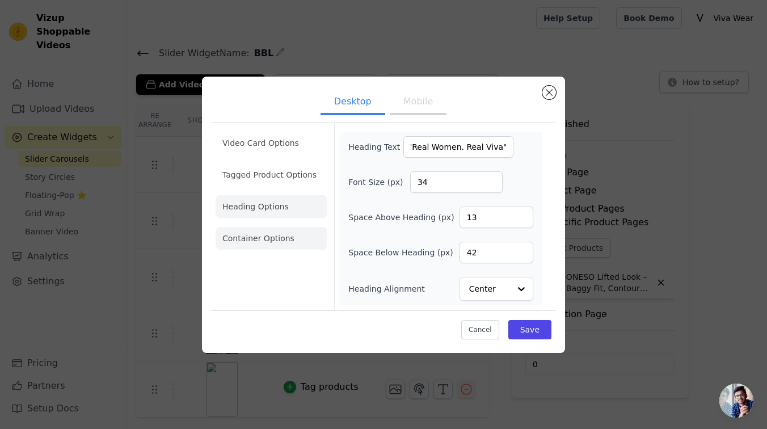
scroll to position [0, 0]
click at [278, 238] on li "Container Options" at bounding box center [271, 238] width 112 height 23
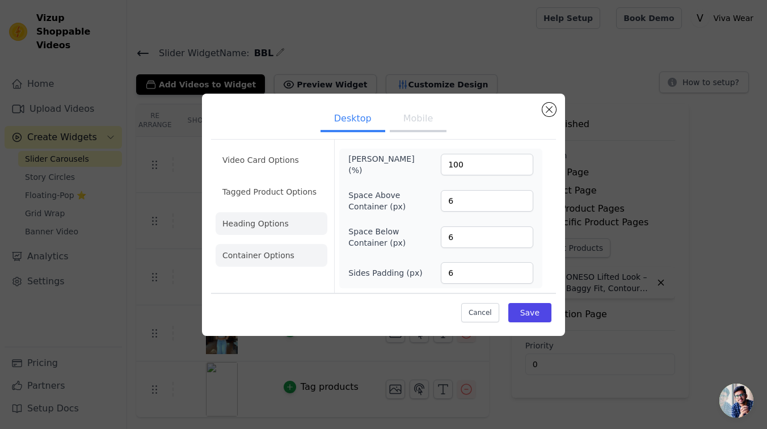
click at [290, 228] on li "Heading Options" at bounding box center [271, 223] width 112 height 23
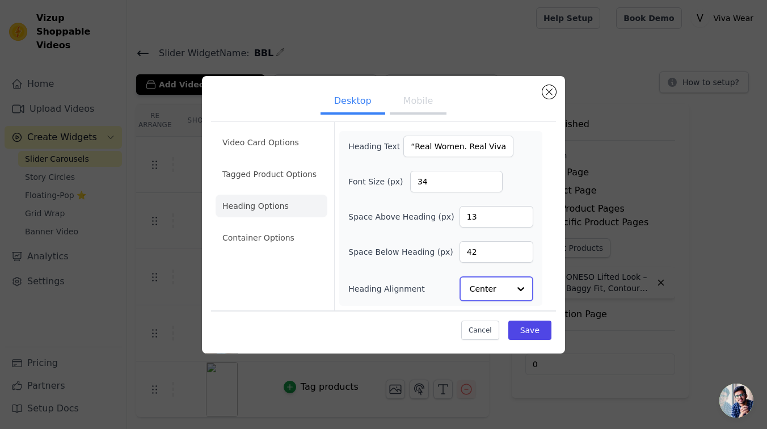
click at [503, 287] on input "Heading Alignment" at bounding box center [490, 288] width 40 height 23
click at [496, 239] on div "Center" at bounding box center [496, 238] width 74 height 24
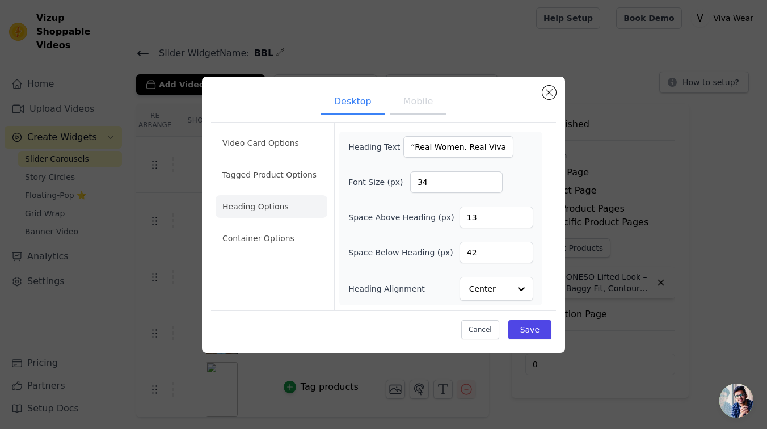
click at [553, 334] on div "Cancel Save" at bounding box center [383, 327] width 345 height 34
click at [423, 96] on button "Mobile" at bounding box center [418, 102] width 57 height 25
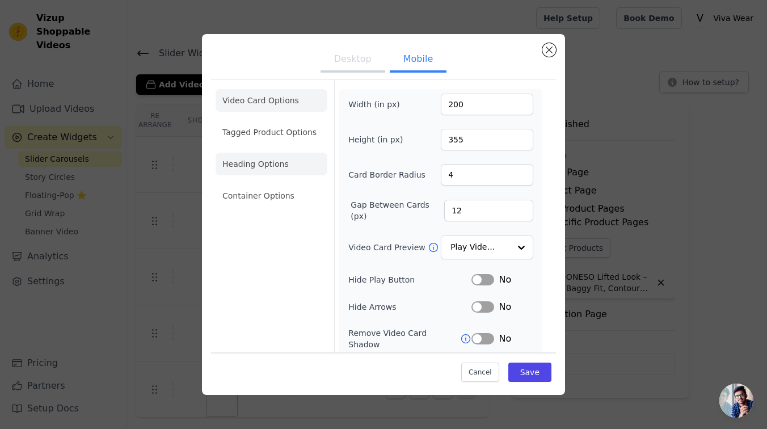
click at [259, 161] on li "Heading Options" at bounding box center [271, 164] width 112 height 23
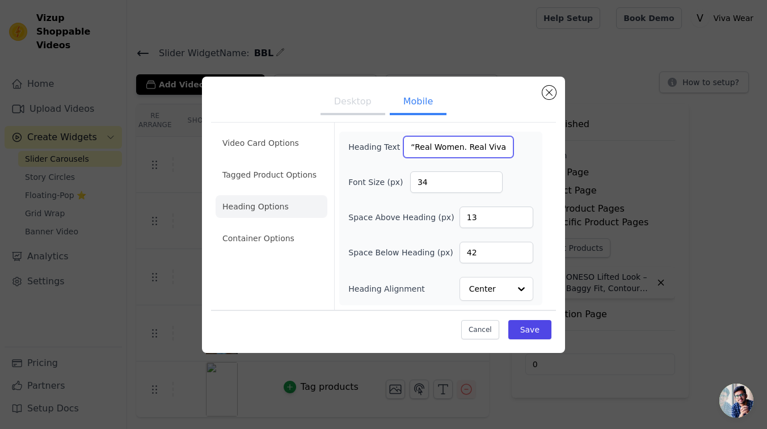
scroll to position [0, 5]
click at [497, 149] on input "“Real Women. Real Viva.”" at bounding box center [458, 147] width 110 height 22
click at [534, 327] on button "Save" at bounding box center [529, 329] width 43 height 19
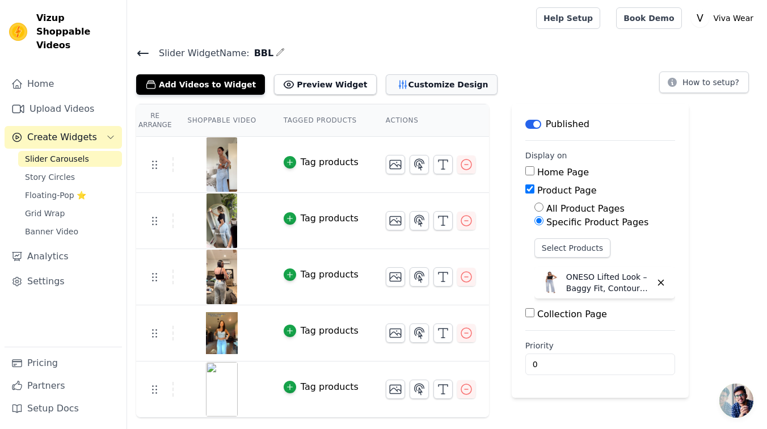
click at [417, 87] on button "Customize Design" at bounding box center [442, 84] width 112 height 20
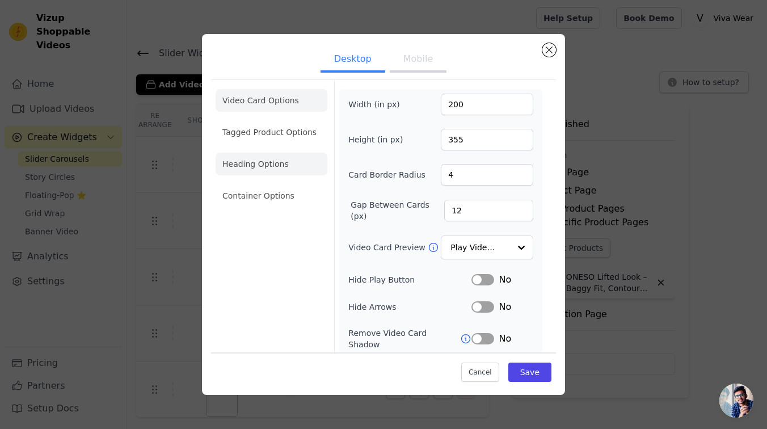
click at [279, 163] on li "Heading Options" at bounding box center [271, 164] width 112 height 23
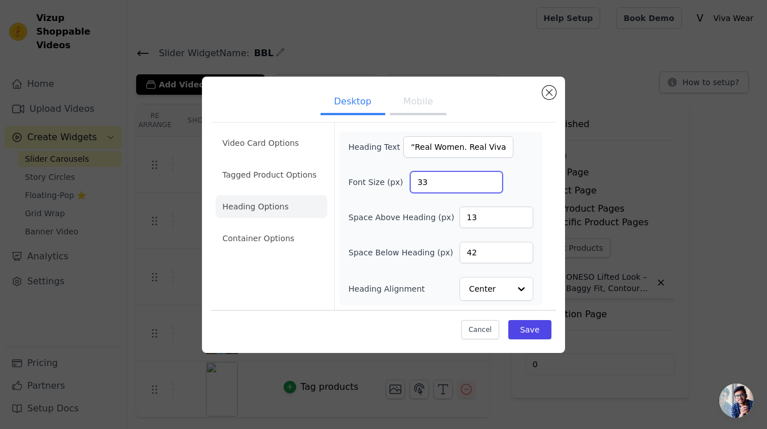
click at [490, 185] on input "33" at bounding box center [456, 182] width 92 height 22
click at [490, 185] on input "32" at bounding box center [456, 182] width 92 height 22
click at [490, 185] on input "31" at bounding box center [456, 182] width 92 height 22
click at [490, 185] on input "30" at bounding box center [456, 182] width 92 height 22
click at [490, 185] on input "29" at bounding box center [456, 182] width 92 height 22
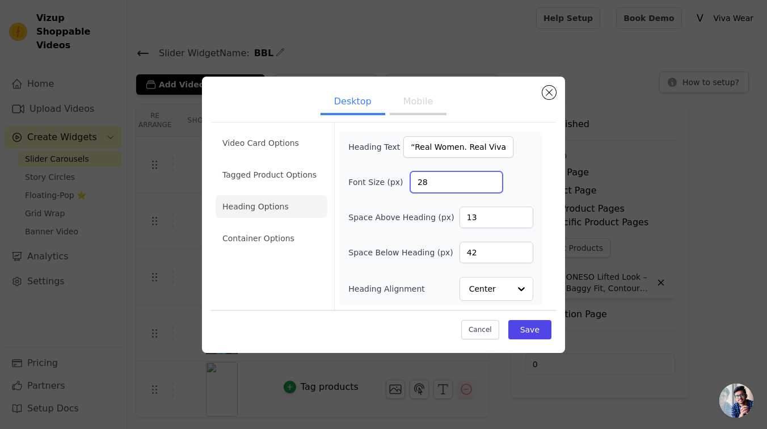
click at [490, 185] on input "28" at bounding box center [456, 182] width 92 height 22
click at [490, 185] on input "27" at bounding box center [456, 182] width 92 height 22
click at [490, 185] on input "26" at bounding box center [456, 182] width 92 height 22
click at [493, 188] on input "26" at bounding box center [456, 182] width 92 height 22
type input "25"
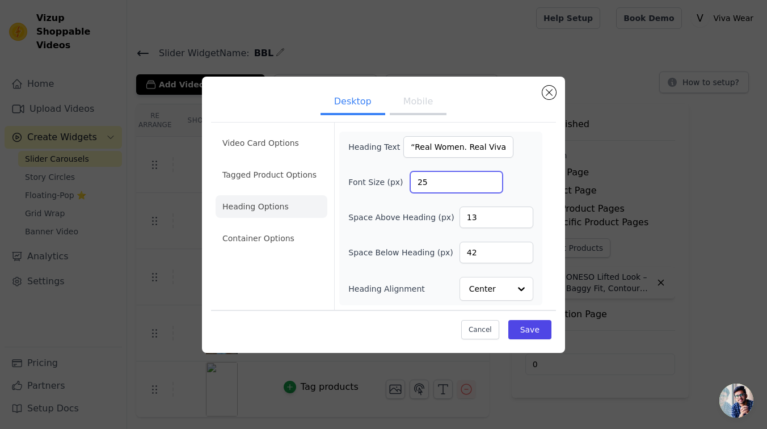
click at [493, 185] on input "25" at bounding box center [456, 182] width 92 height 22
click at [543, 333] on button "Save" at bounding box center [529, 329] width 43 height 19
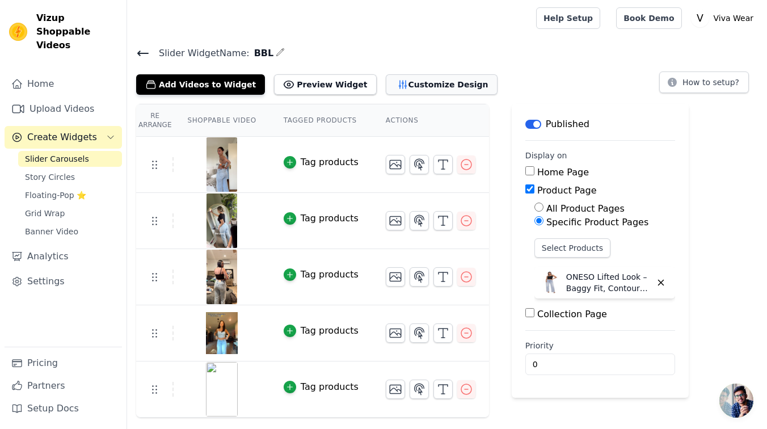
click at [433, 83] on button "Customize Design" at bounding box center [442, 84] width 112 height 20
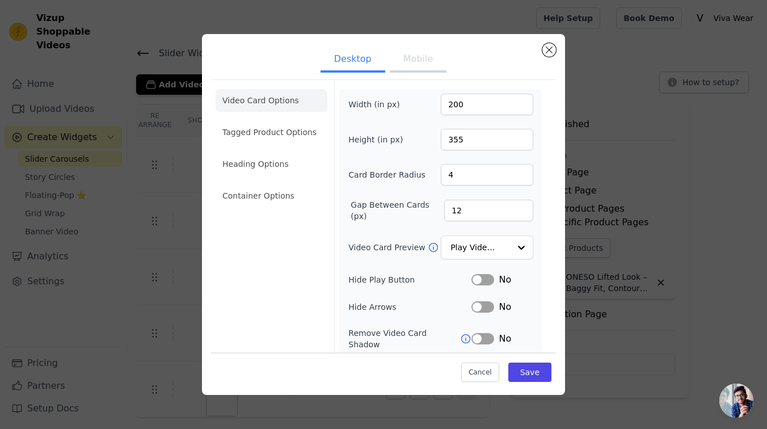
click at [418, 64] on button "Mobile" at bounding box center [418, 60] width 57 height 25
click at [238, 172] on li "Heading Options" at bounding box center [271, 164] width 112 height 23
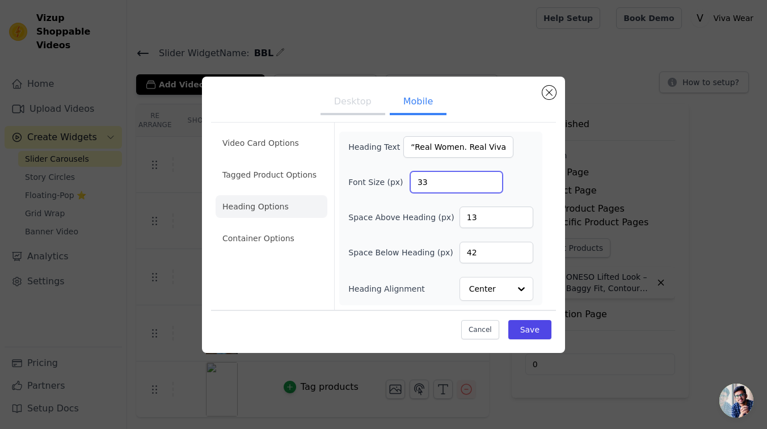
click at [494, 187] on input "33" at bounding box center [456, 182] width 92 height 22
click at [494, 185] on input "32" at bounding box center [456, 182] width 92 height 22
click at [494, 185] on input "31" at bounding box center [456, 182] width 92 height 22
click at [494, 185] on input "30" at bounding box center [456, 182] width 92 height 22
click at [494, 185] on input "29" at bounding box center [456, 182] width 92 height 22
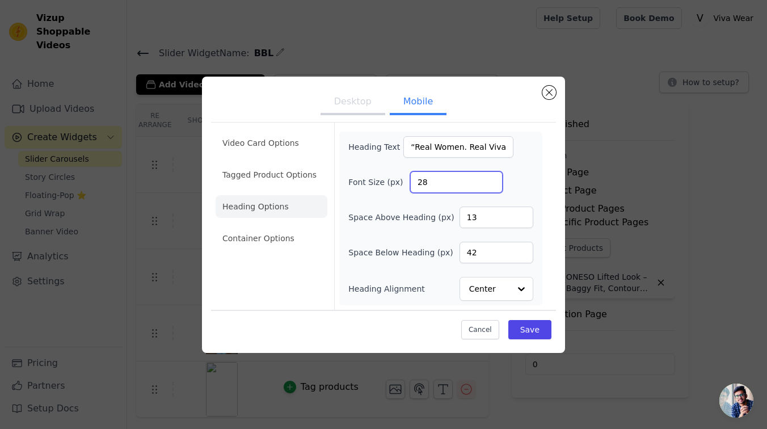
click at [494, 185] on input "28" at bounding box center [456, 182] width 92 height 22
click at [494, 185] on input "27" at bounding box center [456, 182] width 92 height 22
click at [494, 185] on input "26" at bounding box center [456, 182] width 92 height 22
type input "25"
click at [494, 185] on input "25" at bounding box center [456, 182] width 92 height 22
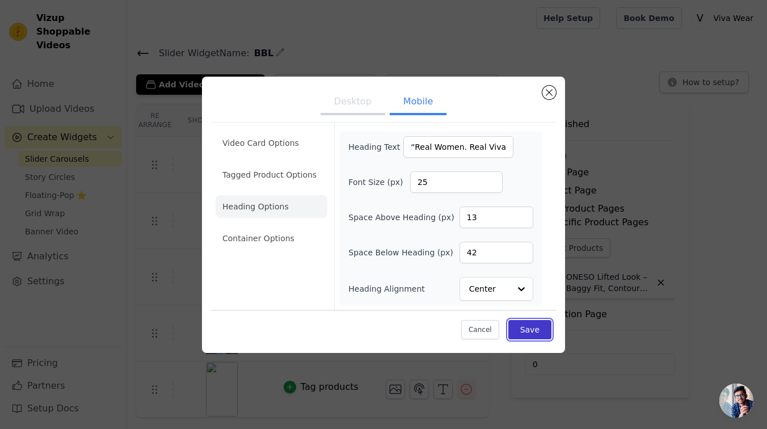
click at [533, 336] on button "Save" at bounding box center [529, 329] width 43 height 19
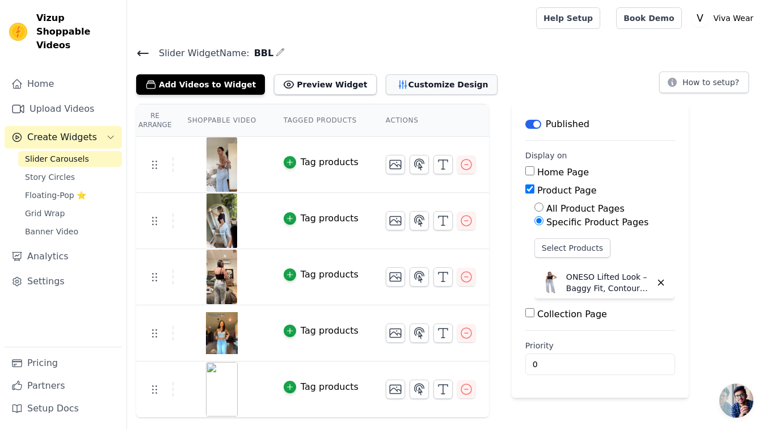
click at [386, 80] on button "Customize Design" at bounding box center [442, 84] width 112 height 20
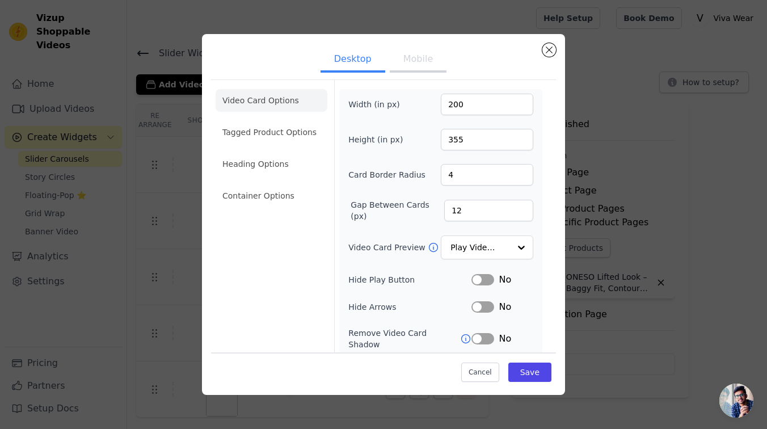
click at [407, 69] on button "Mobile" at bounding box center [418, 60] width 57 height 25
click at [281, 105] on li "Video Card Options" at bounding box center [271, 100] width 112 height 23
click at [277, 165] on li "Heading Options" at bounding box center [271, 164] width 112 height 23
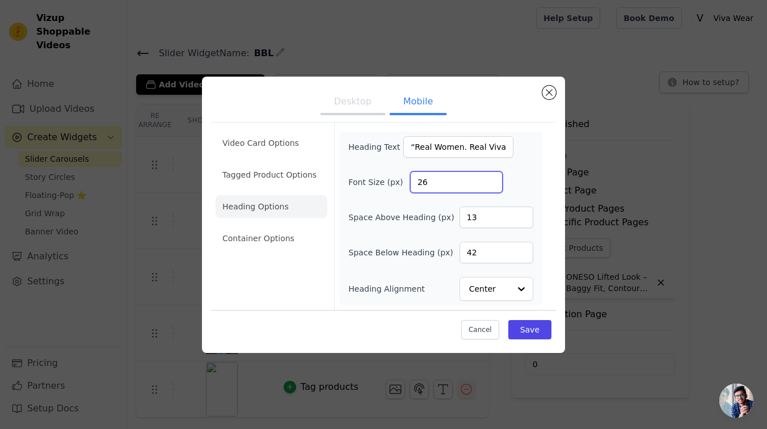
click at [491, 180] on input "26" at bounding box center [456, 182] width 92 height 22
click at [491, 180] on input "27" at bounding box center [456, 182] width 92 height 22
click at [491, 180] on input "28" at bounding box center [456, 182] width 92 height 22
click at [491, 180] on input "29" at bounding box center [456, 182] width 92 height 22
type input "30"
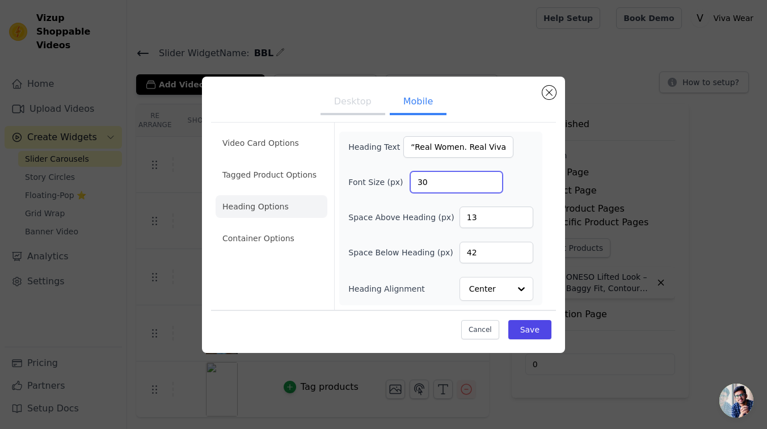
click at [491, 180] on input "30" at bounding box center [456, 182] width 92 height 22
click at [527, 329] on button "Save" at bounding box center [529, 329] width 43 height 19
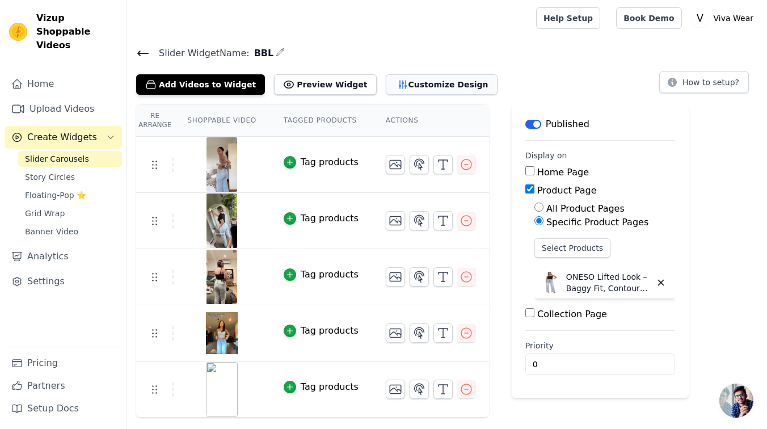
click at [422, 75] on button "Customize Design" at bounding box center [442, 84] width 112 height 20
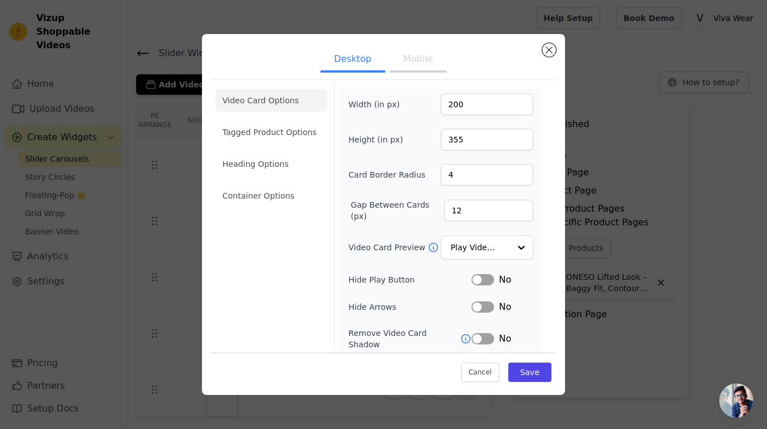
click at [421, 59] on button "Mobile" at bounding box center [418, 60] width 57 height 25
click at [254, 162] on li "Heading Options" at bounding box center [271, 164] width 112 height 23
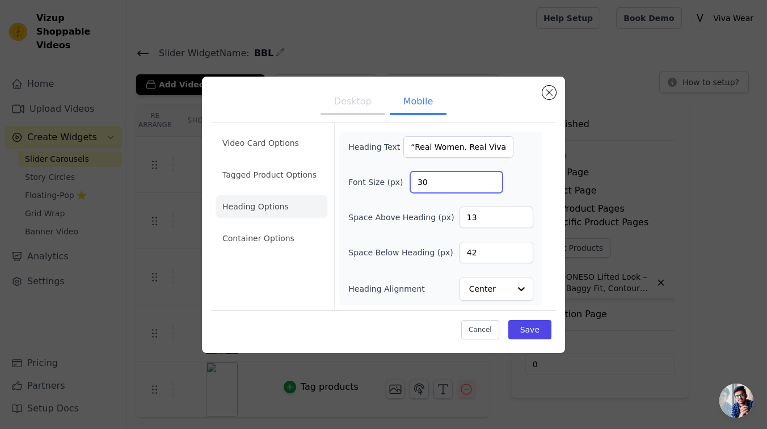
click at [495, 188] on input "30" at bounding box center [456, 182] width 92 height 22
click at [492, 184] on input "29" at bounding box center [456, 182] width 92 height 22
click at [492, 184] on input "28" at bounding box center [456, 182] width 92 height 22
type input "27"
click at [492, 184] on input "27" at bounding box center [456, 182] width 92 height 22
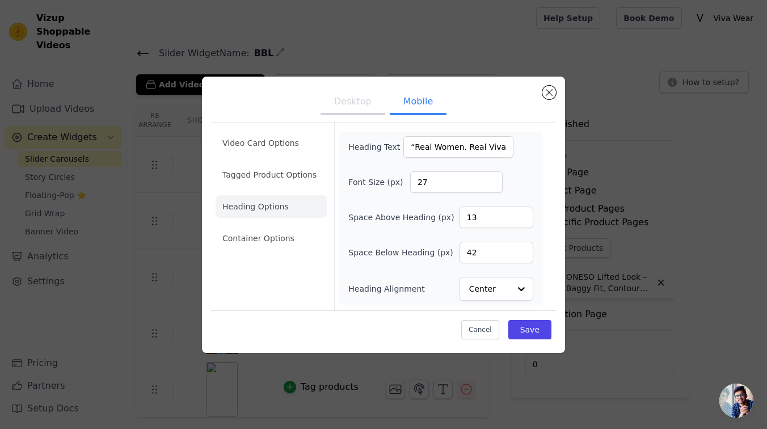
click at [551, 333] on div "Cancel Save" at bounding box center [383, 327] width 345 height 34
click at [541, 332] on button "Save" at bounding box center [529, 329] width 43 height 19
